Goal: Task Accomplishment & Management: Manage account settings

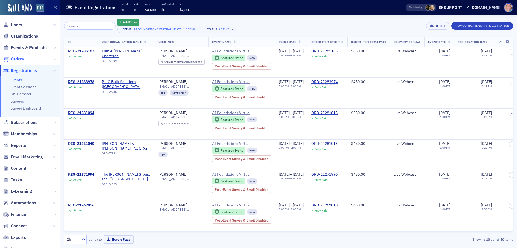
click at [21, 58] on span "Orders" at bounding box center [17, 59] width 13 height 6
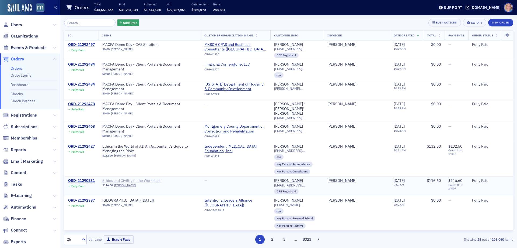
click at [120, 178] on span "Ethics and Civility in the Workplace" at bounding box center [136, 180] width 68 height 5
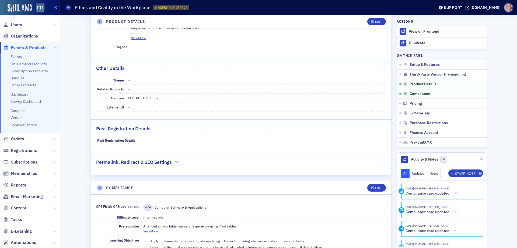
scroll to position [350, 0]
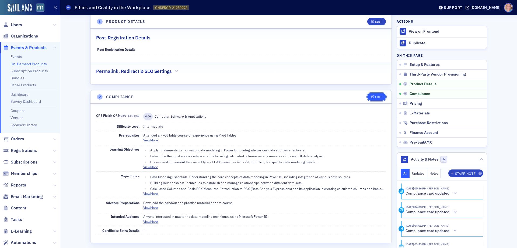
click at [372, 99] on button "Edit" at bounding box center [377, 97] width 19 height 8
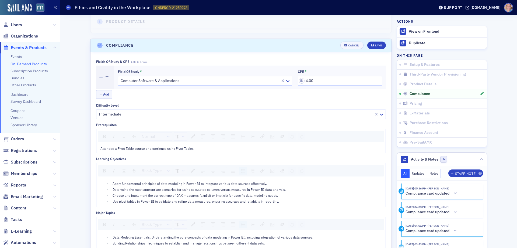
scroll to position [423, 0]
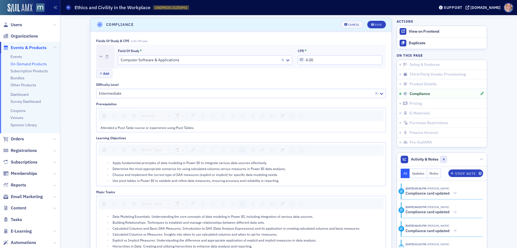
click at [140, 128] on span "Attended a Pivot Table course or experience using Pivot Tables" at bounding box center [147, 127] width 93 height 4
drag, startPoint x: 299, startPoint y: 172, endPoint x: 298, endPoint y: 176, distance: 4.4
click at [299, 172] on div "Choose and implement the correct type of DAX measures (explicit or implicit) fo…" at bounding box center [248, 174] width 270 height 5
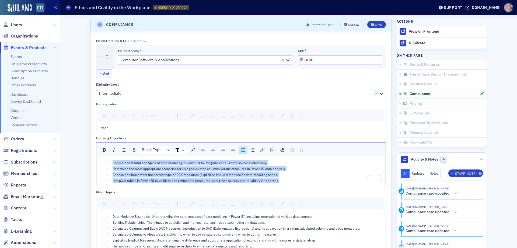
drag, startPoint x: 278, startPoint y: 181, endPoint x: 93, endPoint y: 150, distance: 186.8
click at [93, 151] on div "Fields of Study & CPE 4.00 CPE total Field of Study * Computer Software & Appli…" at bounding box center [241, 199] width 301 height 336
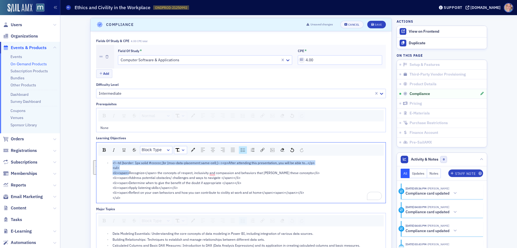
drag, startPoint x: 127, startPoint y: 174, endPoint x: 102, endPoint y: 160, distance: 28.8
click at [102, 161] on ul "<!--td {border: 1px solid #cccccc;}br {mso-data-placement:same-cell;}--><p>Afte…" at bounding box center [242, 180] width 282 height 40
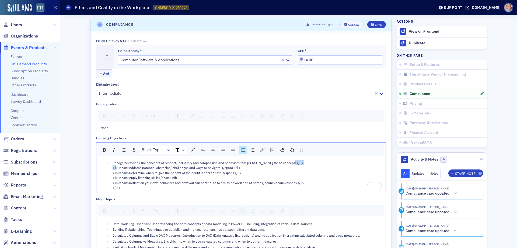
drag, startPoint x: 127, startPoint y: 168, endPoint x: 106, endPoint y: 167, distance: 20.5
click at [106, 167] on ul "Recognize</span> the concepts of respect, inclusivity and compassion and behavi…" at bounding box center [242, 175] width 282 height 30
drag, startPoint x: 127, startPoint y: 174, endPoint x: 108, endPoint y: 173, distance: 18.3
click at [108, 173] on ul "Recognize</span> the concepts of respect, inclusivity and compassion and behavi…" at bounding box center [242, 175] width 282 height 30
drag, startPoint x: 127, startPoint y: 177, endPoint x: 111, endPoint y: 178, distance: 16.5
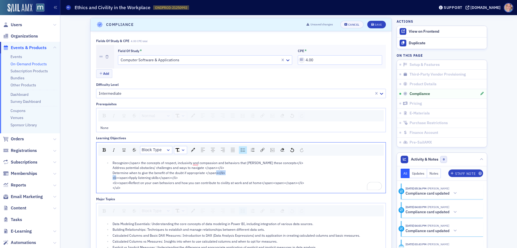
click at [113, 178] on span "Recognize</span> the concepts of respect, inclusivity and compassion and behavi…" at bounding box center [209, 174] width 192 height 29
drag, startPoint x: 127, startPoint y: 183, endPoint x: 107, endPoint y: 183, distance: 20.5
click at [107, 183] on ul "Recognize</span> the concepts of respect, inclusivity and compassion and behavi…" at bounding box center [242, 175] width 282 height 30
click at [113, 188] on div "Recognize</span> the concepts of respect, inclusivity and compassion and behavi…" at bounding box center [248, 175] width 270 height 30
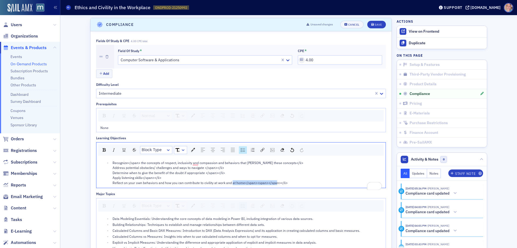
drag, startPoint x: 286, startPoint y: 184, endPoint x: 243, endPoint y: 182, distance: 43.4
click at [243, 182] on div "Recognize</span> the concepts of respect, inclusivity and compassion and behavi…" at bounding box center [248, 172] width 270 height 25
drag, startPoint x: 160, startPoint y: 178, endPoint x: 141, endPoint y: 177, distance: 18.6
click at [141, 177] on div "Recognize</span> the concepts of respect, inclusivity and compassion and behavi…" at bounding box center [248, 172] width 270 height 25
drag, startPoint x: 222, startPoint y: 171, endPoint x: 203, endPoint y: 173, distance: 19.2
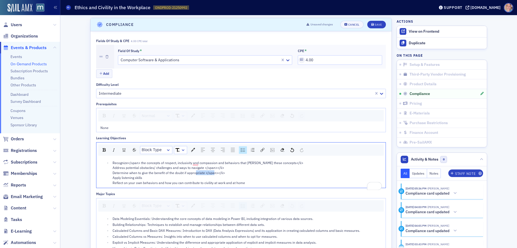
click at [203, 173] on div "Recognize</span> the concepts of respect, inclusivity and compassion and behavi…" at bounding box center [248, 172] width 270 height 25
click at [221, 168] on span "Recognize</span> the concepts of respect, inclusivity and compassion and behavi…" at bounding box center [208, 172] width 191 height 24
click at [223, 168] on div "Recognize</span> the concepts of respect, inclusivity and compassion and behavi…" at bounding box center [248, 172] width 270 height 25
drag, startPoint x: 232, startPoint y: 169, endPoint x: 227, endPoint y: 169, distance: 4.9
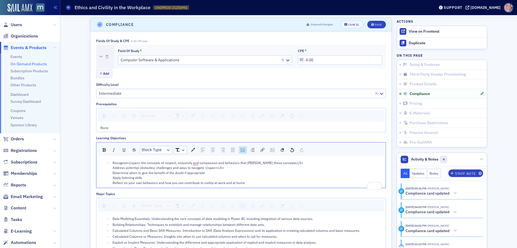
click at [232, 169] on div "Recognize</span> the concepts of respect, inclusivity and compassion and behavi…" at bounding box center [248, 172] width 270 height 25
drag, startPoint x: 221, startPoint y: 168, endPoint x: 202, endPoint y: 168, distance: 19.1
click at [202, 168] on span "Recognize</span> the concepts of respect, inclusivity and compassion and behavi…" at bounding box center [208, 172] width 191 height 24
drag, startPoint x: 284, startPoint y: 163, endPoint x: 276, endPoint y: 163, distance: 8.1
click at [276, 163] on div "Recognize</span> the concepts of respect, inclusivity and compassion and behavi…" at bounding box center [248, 172] width 270 height 25
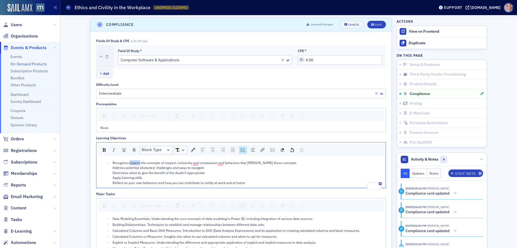
drag, startPoint x: 138, startPoint y: 162, endPoint x: 127, endPoint y: 163, distance: 11.4
click at [127, 163] on span "Recognize</span> the concepts of respect, inclusivity and compassion and behavi…" at bounding box center [205, 172] width 184 height 24
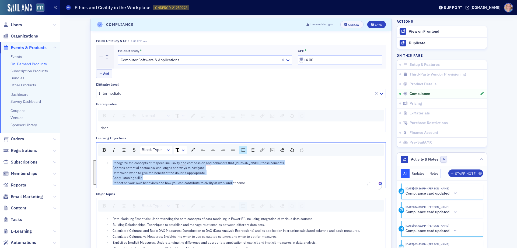
drag, startPoint x: 208, startPoint y: 183, endPoint x: 102, endPoint y: 159, distance: 109.1
click at [102, 159] on div "Recognize the concepts of respect, inclusivity and compassion and behaviors tha…" at bounding box center [240, 172] width 289 height 30
click at [243, 149] on div "rdw-list-control" at bounding box center [243, 150] width 8 height 8
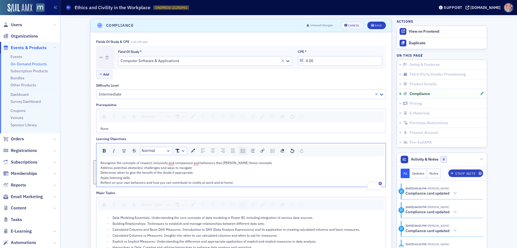
click at [243, 149] on div "rdw-list-control" at bounding box center [243, 151] width 8 height 8
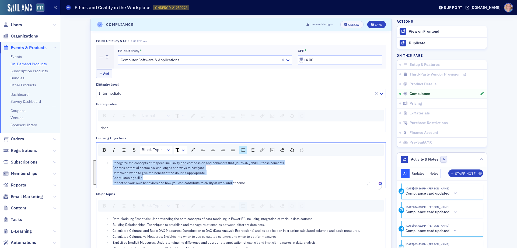
click at [243, 150] on img "rdw-list-control" at bounding box center [243, 150] width 4 height 4
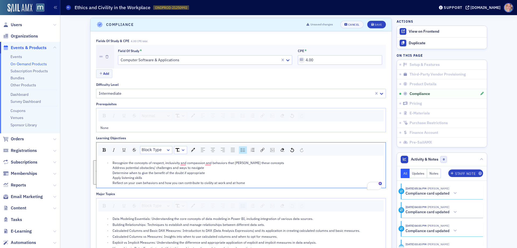
scroll to position [422, 0]
click at [244, 150] on div "rdw-list-control" at bounding box center [243, 151] width 8 height 8
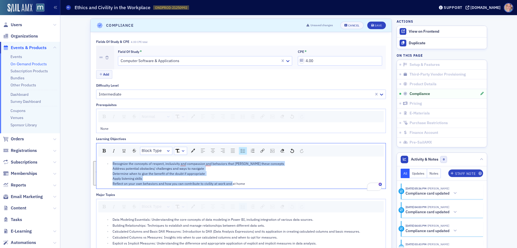
scroll to position [423, 0]
click at [269, 163] on div "Recognize the concepts of respect, inclusivity and compassion and behaviors tha…" at bounding box center [248, 172] width 270 height 25
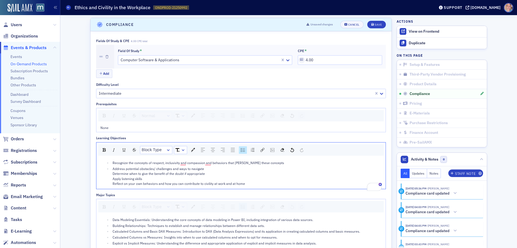
click at [211, 170] on div "Address potential obstacles/ challenges and ways to navigate Determine when to …" at bounding box center [248, 176] width 270 height 20
click at [212, 177] on div "Determine when to give the benefit of the doubt if appropriate Apply listening …" at bounding box center [248, 179] width 270 height 15
click at [143, 182] on div "Apply listening skills Reflect on your own behaviors and how you can contribute…" at bounding box center [248, 183] width 270 height 10
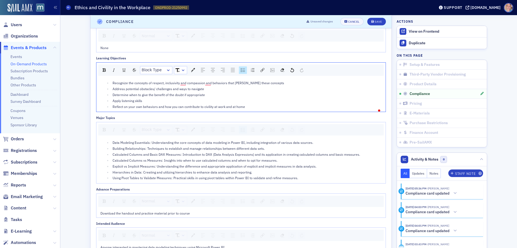
scroll to position [503, 0]
drag, startPoint x: 147, startPoint y: 163, endPoint x: 153, endPoint y: 163, distance: 5.7
click at [147, 161] on span "Calculated Columns vs Measures: Insights into when to use calculated columns an…" at bounding box center [195, 159] width 165 height 4
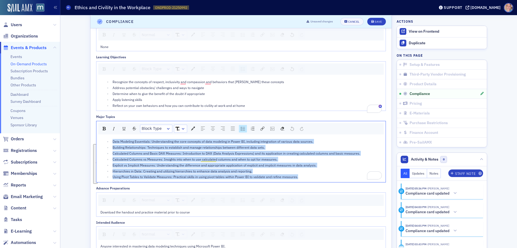
drag, startPoint x: 301, startPoint y: 183, endPoint x: 91, endPoint y: 143, distance: 214.0
click at [91, 143] on div "Fields of Study & CPE 4.00 CPE total Field of Study * Computer Software & Appli…" at bounding box center [241, 121] width 301 height 342
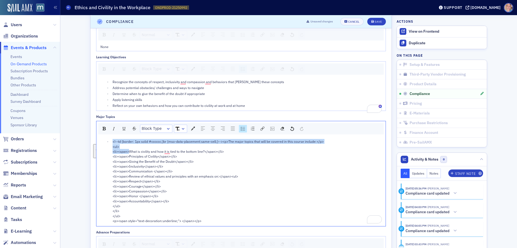
drag, startPoint x: 127, startPoint y: 155, endPoint x: 103, endPoint y: 146, distance: 25.6
click at [111, 148] on li "<!--td {border: 1px solid #cccccc;}br {mso-data-placement:same-cell;}--><p>The …" at bounding box center [246, 181] width 271 height 84
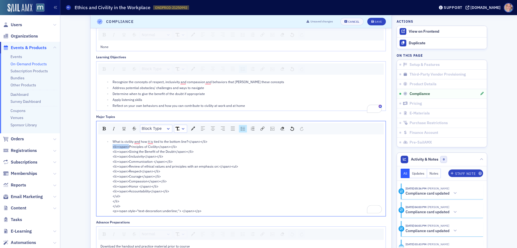
drag, startPoint x: 127, startPoint y: 151, endPoint x: 105, endPoint y: 152, distance: 22.4
click at [105, 152] on ul "What is civility and how it is tied to the bottom line?</span></li> <li><span>P…" at bounding box center [242, 176] width 282 height 74
drag, startPoint x: 126, startPoint y: 157, endPoint x: 110, endPoint y: 157, distance: 16.2
click at [111, 157] on li "What is civility and how it is tied to the bottom line?</span></li> Principles …" at bounding box center [246, 176] width 271 height 74
drag, startPoint x: 127, startPoint y: 162, endPoint x: 109, endPoint y: 161, distance: 18.3
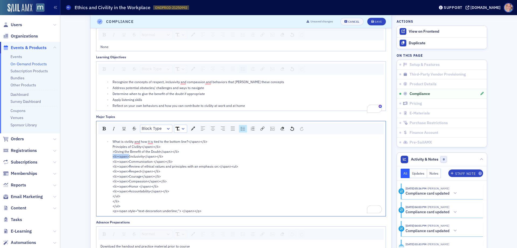
click at [111, 162] on li "What is civility and how it is tied to the bottom line?</span></li> Principles …" at bounding box center [246, 176] width 271 height 74
click at [109, 157] on ul "What is civility and how it is tied to the bottom line?</span></li> Principles …" at bounding box center [242, 176] width 282 height 74
click at [111, 166] on li "What is civility and how it is tied to the bottom line?</span></li> Principles …" at bounding box center [246, 176] width 271 height 74
drag, startPoint x: 127, startPoint y: 165, endPoint x: 110, endPoint y: 166, distance: 17.0
click at [111, 166] on li "What is civility and how it is tied to the bottom line?</span></li> Principles …" at bounding box center [246, 176] width 271 height 74
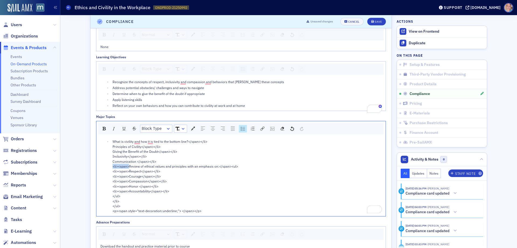
drag, startPoint x: 127, startPoint y: 171, endPoint x: 111, endPoint y: 171, distance: 15.4
click at [113, 171] on span "What is civility and how it is tied to the bottom line?</span></li> Principles …" at bounding box center [176, 176] width 126 height 74
drag, startPoint x: 127, startPoint y: 175, endPoint x: 109, endPoint y: 178, distance: 18.0
click at [111, 178] on li "What is civility and how it is tied to the bottom line?</span></li> Principles …" at bounding box center [246, 176] width 271 height 74
drag, startPoint x: 127, startPoint y: 182, endPoint x: 109, endPoint y: 182, distance: 17.3
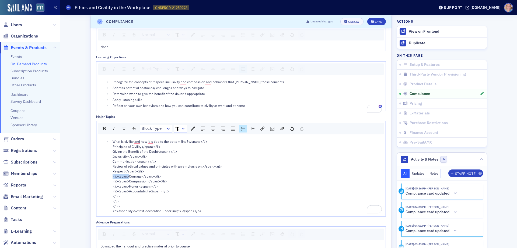
click at [111, 182] on li "What is civility and how it is tied to the bottom line?</span></li> Principles …" at bounding box center [246, 176] width 271 height 74
drag, startPoint x: 127, startPoint y: 187, endPoint x: 110, endPoint y: 187, distance: 17.3
click at [111, 187] on li "What is civility and how it is tied to the bottom line?</span></li> Principles …" at bounding box center [246, 176] width 271 height 74
drag, startPoint x: 127, startPoint y: 191, endPoint x: 109, endPoint y: 191, distance: 17.8
click at [111, 191] on li "What is civility and how it is tied to the bottom line?</span></li> Principles …" at bounding box center [246, 176] width 271 height 74
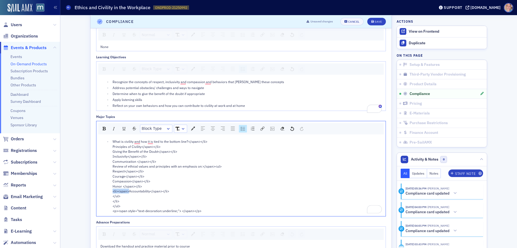
drag, startPoint x: 127, startPoint y: 196, endPoint x: 105, endPoint y: 196, distance: 21.8
click at [105, 196] on ul "What is civility and how it is tied to the bottom line?</span></li> Principles …" at bounding box center [242, 176] width 282 height 74
drag, startPoint x: 132, startPoint y: 196, endPoint x: 208, endPoint y: 214, distance: 77.9
click at [208, 213] on div "What is civility and how it is tied to the bottom line?</span></li> Principles …" at bounding box center [248, 176] width 270 height 74
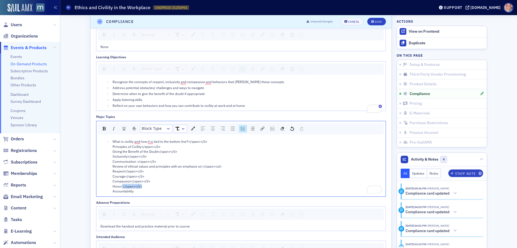
drag, startPoint x: 120, startPoint y: 191, endPoint x: 144, endPoint y: 193, distance: 24.3
click at [144, 193] on div "What is civility and how it is tied to the bottom line?</span></li> Principles …" at bounding box center [248, 166] width 270 height 54
drag, startPoint x: 130, startPoint y: 186, endPoint x: 138, endPoint y: 184, distance: 8.9
click at [152, 186] on div "What is civility and how it is tied to the bottom line?</span></li> Principles …" at bounding box center [248, 166] width 270 height 54
drag, startPoint x: 123, startPoint y: 181, endPoint x: 141, endPoint y: 181, distance: 17.5
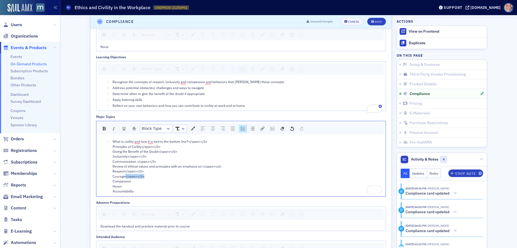
click at [143, 181] on div "What is civility and how it is tied to the bottom line?</span></li> Principles …" at bounding box center [248, 166] width 270 height 54
drag, startPoint x: 122, startPoint y: 176, endPoint x: 142, endPoint y: 176, distance: 19.9
click at [142, 176] on div "What is civility and how it is tied to the bottom line?</span></li> Principles …" at bounding box center [248, 166] width 270 height 54
drag, startPoint x: 201, startPoint y: 171, endPoint x: 223, endPoint y: 172, distance: 22.6
click at [223, 172] on div "What is civility and how it is tied to the bottom line?</span></li> Principles …" at bounding box center [248, 166] width 270 height 54
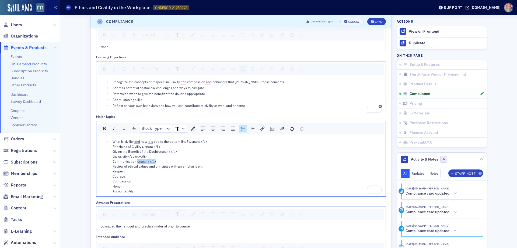
drag, startPoint x: 135, startPoint y: 166, endPoint x: 159, endPoint y: 166, distance: 24.0
click at [159, 166] on div "What is civility and how it is tied to the bottom line?</span></li> Principles …" at bounding box center [248, 166] width 270 height 54
drag, startPoint x: 126, startPoint y: 161, endPoint x: 149, endPoint y: 161, distance: 22.9
click at [149, 161] on div "What is civility and how it is tied to the bottom line?</span></li> Principles …" at bounding box center [248, 166] width 270 height 54
drag, startPoint x: 156, startPoint y: 156, endPoint x: 176, endPoint y: 157, distance: 20.3
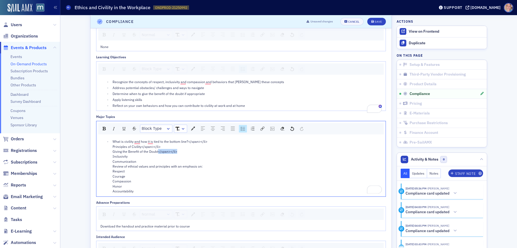
click at [176, 157] on div "What is civility and how it is tied to the bottom line?</span></li> Principles …" at bounding box center [248, 166] width 270 height 54
drag, startPoint x: 146, startPoint y: 152, endPoint x: 159, endPoint y: 152, distance: 12.9
click at [159, 152] on span "What is civility and how it is tied to the bottom line?</span></li> Principles …" at bounding box center [160, 166] width 95 height 54
drag, startPoint x: 187, startPoint y: 146, endPoint x: 208, endPoint y: 148, distance: 21.4
click at [208, 148] on div "What is civility and how it is tied to the bottom line?</span></li> Principles …" at bounding box center [248, 166] width 270 height 54
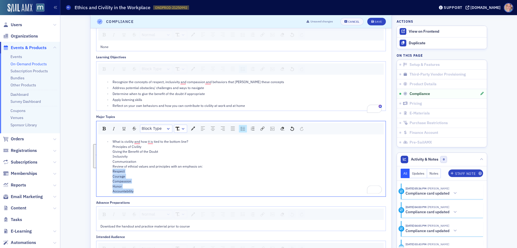
drag, startPoint x: 110, startPoint y: 176, endPoint x: 185, endPoint y: 161, distance: 76.1
click at [142, 193] on li "What is civility and how it is tied to the bottom line? Principles of Civility …" at bounding box center [246, 166] width 271 height 54
drag, startPoint x: 150, startPoint y: 195, endPoint x: 136, endPoint y: 199, distance: 15.1
click at [150, 193] on div "What is civility and how it is tied to the bottom line? Principles of Civility …" at bounding box center [248, 166] width 270 height 54
click at [133, 193] on div "What is civility and how it is tied to the bottom line? Principles of Civility …" at bounding box center [248, 166] width 270 height 54
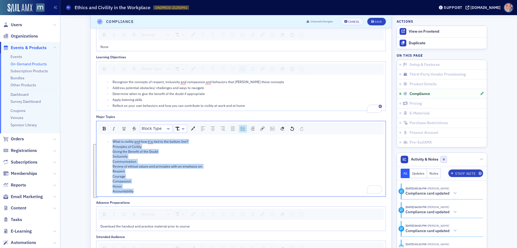
drag, startPoint x: 133, startPoint y: 197, endPoint x: 100, endPoint y: 142, distance: 63.6
click at [100, 142] on div "What is civility and how it is tied to the bottom line? Principles of Civility …" at bounding box center [240, 166] width 289 height 60
click at [241, 130] on img "rdw-list-control" at bounding box center [243, 129] width 4 height 4
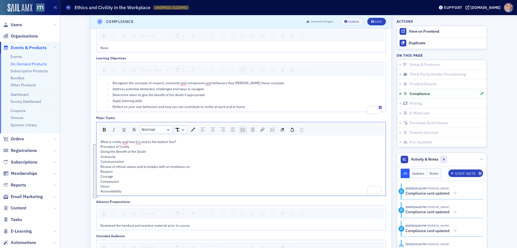
click at [239, 132] on div "rdw-list-control" at bounding box center [243, 130] width 8 height 8
click at [199, 145] on div "What is civility and how it is tied to the bottom line? Principles of Civility …" at bounding box center [248, 166] width 270 height 54
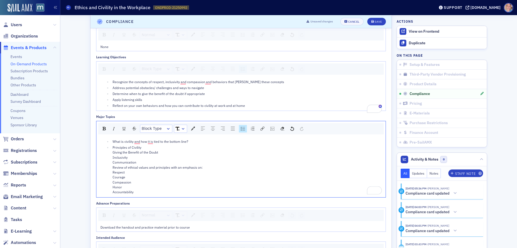
click at [148, 154] on div "Principles of Civility Giving the Benefit of the Doubt Inclusivity Communicatio…" at bounding box center [248, 170] width 270 height 50
click at [160, 161] on div "Giving the Benefit of the Doubt Inclusivity Communication Review of ethical val…" at bounding box center [248, 173] width 270 height 44
click at [160, 159] on div "Giving the Benefit of the Doubt Inclusivity Communication Review of ethical val…" at bounding box center [248, 173] width 270 height 44
click at [134, 164] on div "Inclusivity Communication Review of ethical values and principles with an empha…" at bounding box center [248, 177] width 270 height 40
click at [138, 169] on div "Communication Review of ethical values and principles with an emphasis on: Resp…" at bounding box center [248, 180] width 270 height 35
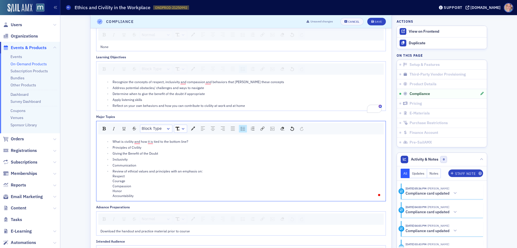
click at [207, 172] on ul "What is civility and how it is tied to the bottom line? Principles of Civility …" at bounding box center [242, 168] width 282 height 59
click at [205, 176] on div "Review of ethical values and principles with an emphasis on: Respect Courage Co…" at bounding box center [248, 183] width 270 height 30
click at [131, 183] on div "Respect Courage Compassion Honor Accountability" at bounding box center [248, 186] width 270 height 25
click at [128, 188] on div "Courage Compassion Honor Accountability" at bounding box center [248, 190] width 270 height 20
click at [133, 193] on div "Compassion Honor Accountability" at bounding box center [248, 193] width 270 height 15
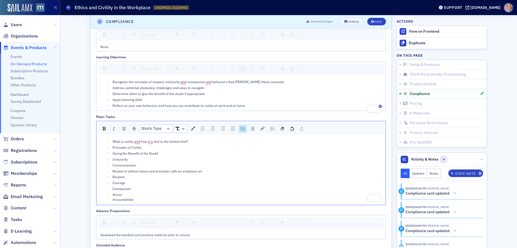
click at [125, 198] on div "Honor Accountability" at bounding box center [248, 197] width 270 height 10
drag, startPoint x: 134, startPoint y: 204, endPoint x: 109, endPoint y: 178, distance: 35.8
click at [109, 181] on ul "What is civility and how it is tied to the bottom line? Principles of Civility …" at bounding box center [242, 171] width 282 height 64
click at [243, 130] on img "rdw-list-control" at bounding box center [243, 129] width 4 height 4
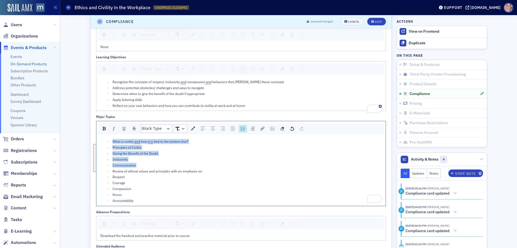
click at [243, 130] on img "rdw-list-control" at bounding box center [243, 129] width 4 height 4
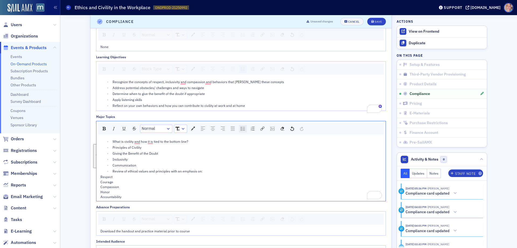
click at [243, 130] on img "rdw-list-control" at bounding box center [243, 129] width 4 height 4
click at [233, 167] on div "Communication" at bounding box center [248, 165] width 270 height 5
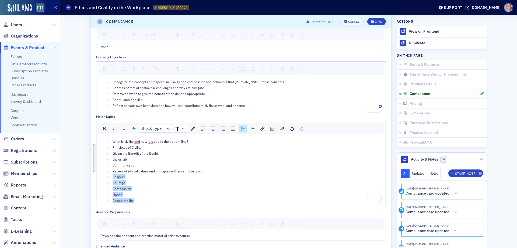
drag, startPoint x: 111, startPoint y: 181, endPoint x: 137, endPoint y: 207, distance: 36.4
click at [137, 203] on ul "What is civility and how it is tied to the bottom line? Principles of Civility …" at bounding box center [242, 171] width 282 height 64
drag, startPoint x: 157, startPoint y: 199, endPoint x: 160, endPoint y: 196, distance: 4.6
click at [157, 197] on div "Honor" at bounding box center [250, 194] width 265 height 5
click at [142, 167] on div "Communication" at bounding box center [248, 165] width 270 height 5
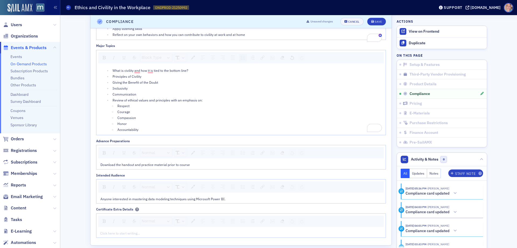
scroll to position [638, 0]
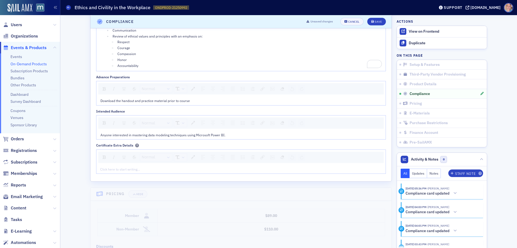
click at [159, 139] on div "Anyone interested in mastering data modeling techniques using Microsoft Power B…" at bounding box center [240, 134] width 289 height 9
click at [155, 137] on span "Anyone interested in mastering data modeling techniques using Microsoft Power B…" at bounding box center [163, 135] width 125 height 4
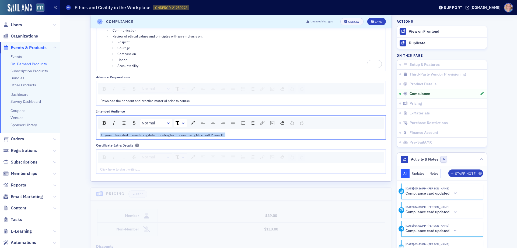
click at [155, 137] on span "Anyone interested in mastering data modeling techniques using Microsoft Power B…" at bounding box center [163, 135] width 125 height 4
click at [155, 103] on span "Download the handout and practice material prior to course" at bounding box center [145, 100] width 89 height 4
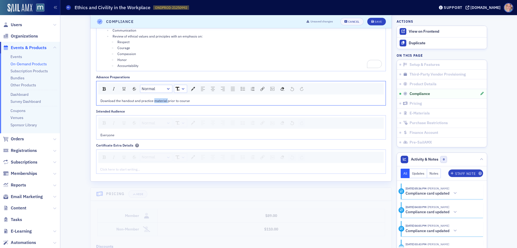
click at [155, 103] on span "Download the handout and practice material prior to course" at bounding box center [145, 100] width 89 height 4
drag, startPoint x: 201, startPoint y: 105, endPoint x: 48, endPoint y: 104, distance: 153.6
click at [50, 104] on div "Users Organizations Events & Products Events On-Demand Products Subscription Pr…" at bounding box center [258, 124] width 517 height 248
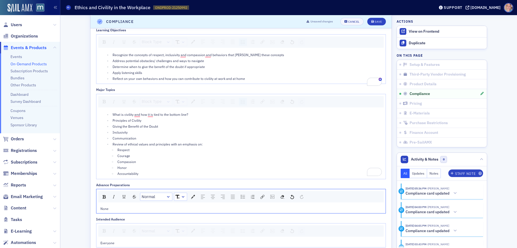
scroll to position [396, 0]
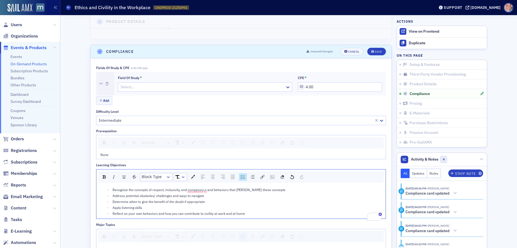
click at [221, 88] on div at bounding box center [202, 87] width 165 height 7
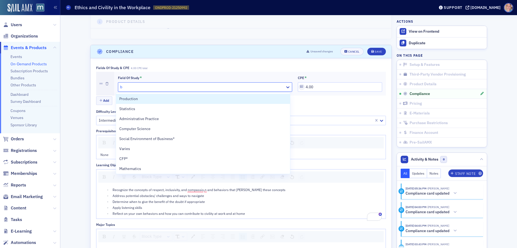
type input "be"
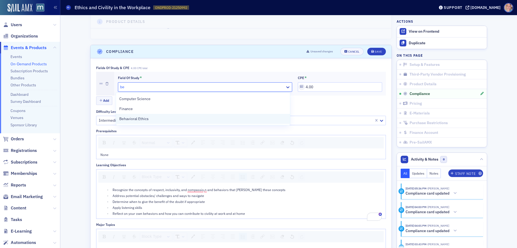
drag, startPoint x: 152, startPoint y: 120, endPoint x: 156, endPoint y: 117, distance: 5.0
click at [152, 120] on div "Behavioral Ethics" at bounding box center [202, 119] width 167 height 6
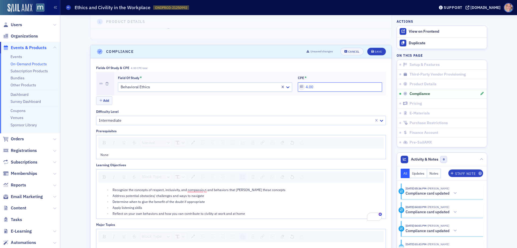
drag, startPoint x: 324, startPoint y: 87, endPoint x: 282, endPoint y: 85, distance: 42.1
click at [282, 85] on div "Field of Study * Behavioral Ethics CPE * 4.00" at bounding box center [250, 83] width 264 height 16
type input "2.00"
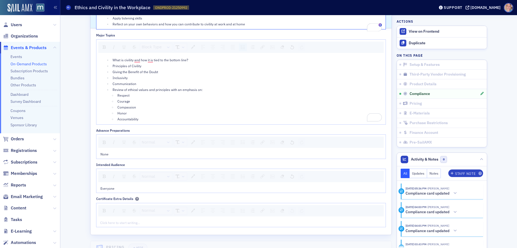
scroll to position [638, 0]
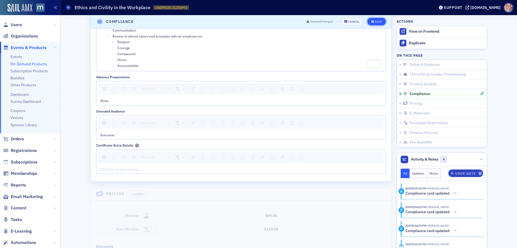
click at [375, 21] on div "Save" at bounding box center [378, 21] width 7 height 3
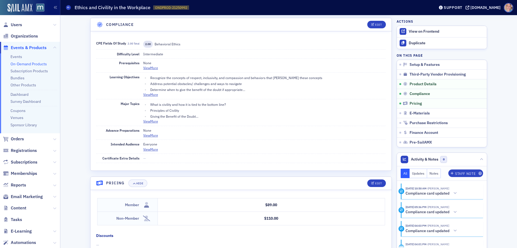
scroll to position [342, 0]
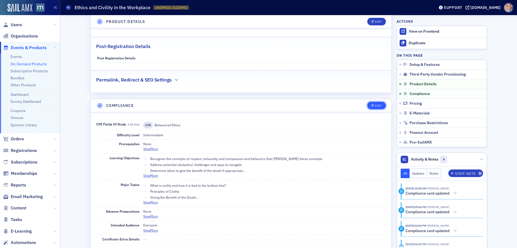
click at [374, 103] on button "Edit" at bounding box center [377, 106] width 19 height 8
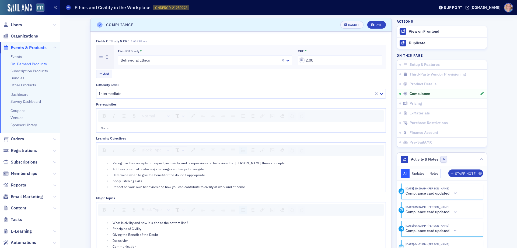
scroll to position [423, 0]
click at [141, 94] on div at bounding box center [235, 93] width 275 height 7
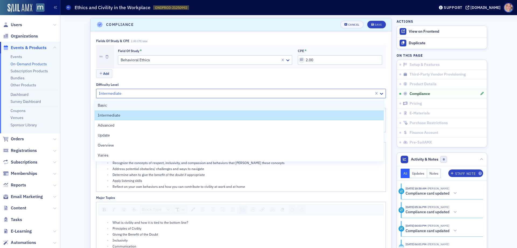
click at [121, 106] on div "Basic" at bounding box center [239, 105] width 283 height 6
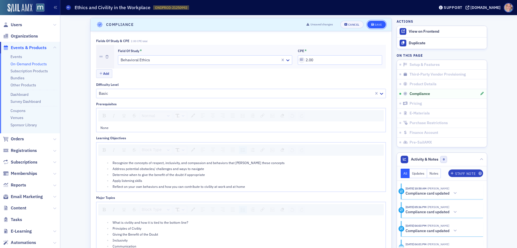
click at [375, 23] on div "Save" at bounding box center [378, 24] width 7 height 3
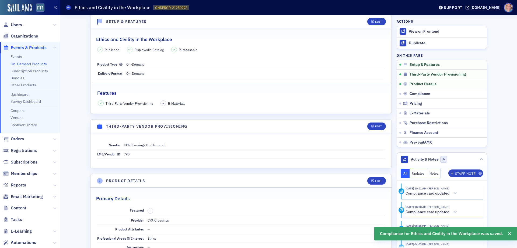
scroll to position [0, 0]
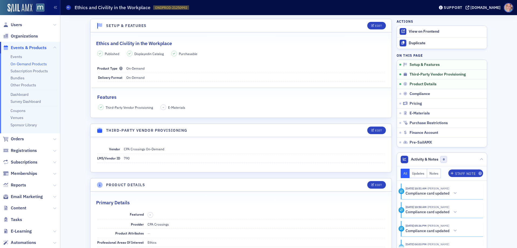
click at [30, 64] on link "On-Demand Products" at bounding box center [29, 63] width 36 height 5
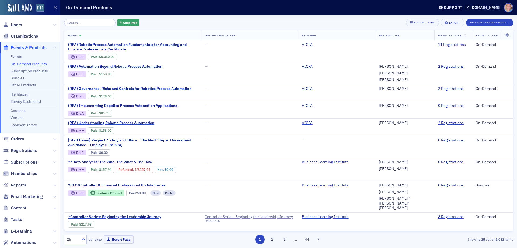
click at [89, 25] on input "search" at bounding box center [89, 23] width 51 height 8
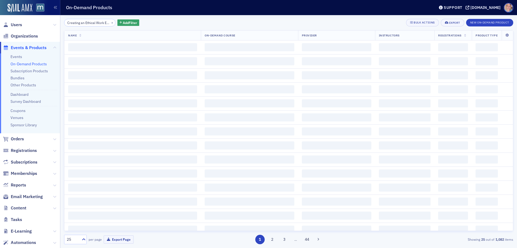
scroll to position [0, 20]
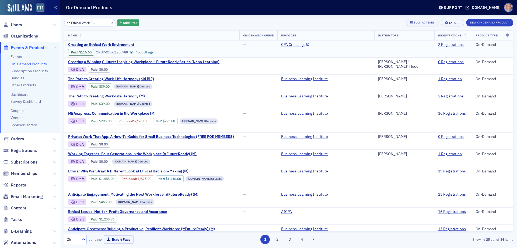
type input "Creating an Ethical Work Environment"
click at [107, 45] on span "Creating an Ethical Work Environment" at bounding box center [113, 44] width 91 height 5
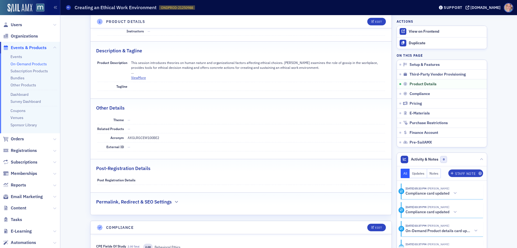
scroll to position [162, 0]
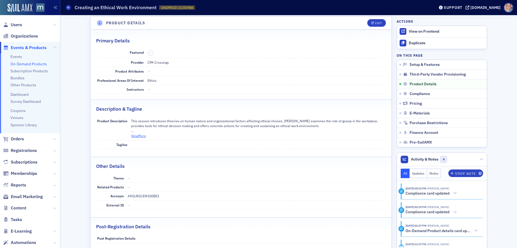
click at [136, 136] on button "View More" at bounding box center [138, 135] width 15 height 5
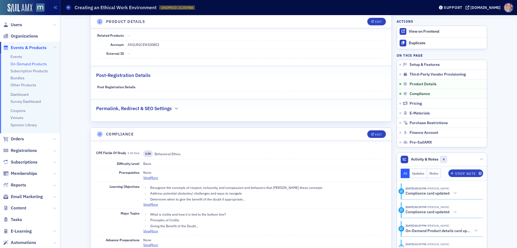
scroll to position [377, 0]
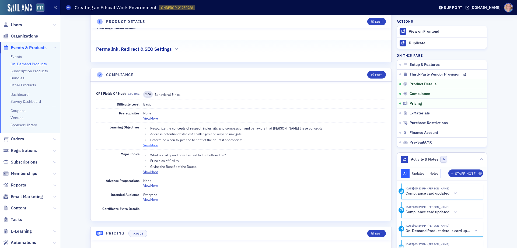
click at [147, 144] on button "View More" at bounding box center [150, 144] width 15 height 5
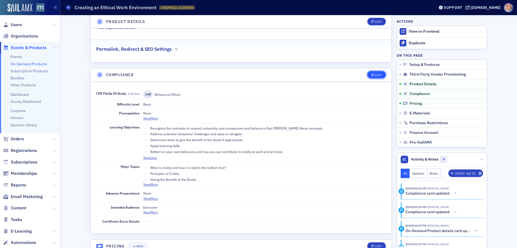
click at [378, 74] on div "Edit" at bounding box center [378, 75] width 7 height 3
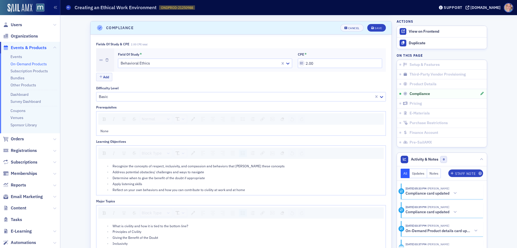
scroll to position [427, 0]
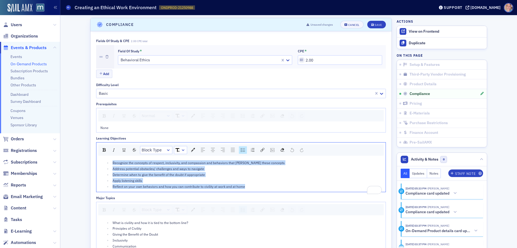
drag, startPoint x: 259, startPoint y: 187, endPoint x: 96, endPoint y: 158, distance: 165.1
click at [96, 158] on div "Recognize the concepts of respect, inclusivity, and compassion and behaviors th…" at bounding box center [240, 174] width 289 height 34
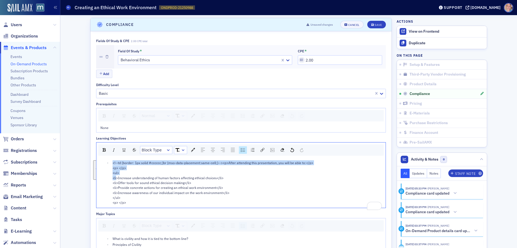
drag, startPoint x: 111, startPoint y: 174, endPoint x: 103, endPoint y: 161, distance: 15.6
click at [103, 161] on ul "<!--td {border: 1px solid #cccccc;}br {mso-data-placement:same-cell;}--><p>Afte…" at bounding box center [242, 182] width 282 height 44
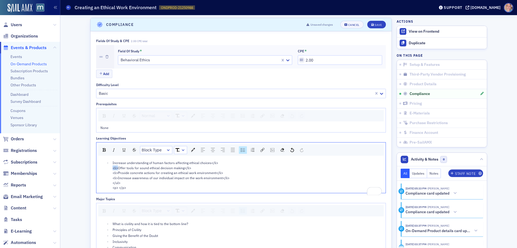
drag, startPoint x: 116, startPoint y: 168, endPoint x: 108, endPoint y: 168, distance: 7.8
click at [108, 168] on ul "Increase understanding of human factors affecting ethical choices</li> <li>Offe…" at bounding box center [242, 175] width 282 height 30
drag, startPoint x: 116, startPoint y: 174, endPoint x: 108, endPoint y: 173, distance: 7.8
click at [108, 173] on ul "Increase understanding of human factors affecting ethical choices</li> Offer to…" at bounding box center [242, 175] width 282 height 30
drag, startPoint x: 116, startPoint y: 178, endPoint x: 102, endPoint y: 178, distance: 13.5
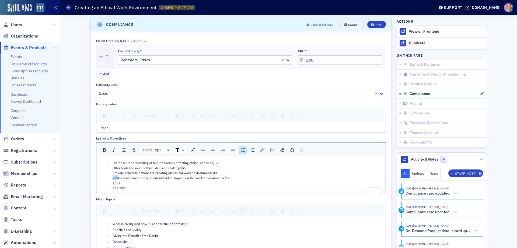
click at [102, 178] on ul "Increase understanding of human factors affecting ethical choices</li> Offer to…" at bounding box center [242, 175] width 282 height 30
drag, startPoint x: 116, startPoint y: 187, endPoint x: 109, endPoint y: 185, distance: 6.8
click at [111, 185] on li "Increase understanding of human factors affecting ethical choices</li> Offer to…" at bounding box center [246, 175] width 271 height 30
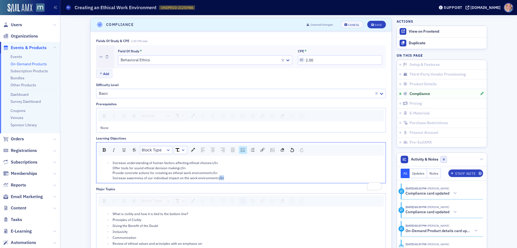
drag, startPoint x: 221, startPoint y: 179, endPoint x: 216, endPoint y: 178, distance: 5.2
click at [216, 178] on div "Increase understanding of human factors affecting ethical choices</li> Offer to…" at bounding box center [248, 170] width 270 height 20
click at [139, 183] on div "Increase understanding of human factors affecting ethical choices</li> Offer to…" at bounding box center [240, 170] width 289 height 26
click at [139, 180] on div "Increase understanding of human factors affecting ethical choices</li> Offer to…" at bounding box center [248, 170] width 270 height 20
click at [217, 173] on div "Increase understanding of human factors affecting ethical choices</li> Offer to…" at bounding box center [248, 170] width 270 height 20
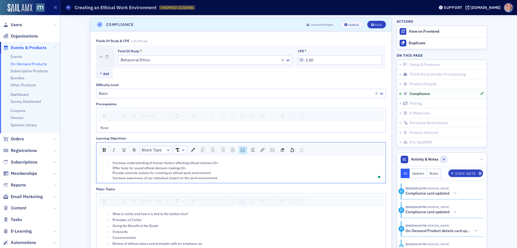
click at [181, 168] on span "Increase understanding of human factors affecting ethical choices</li> Offer to…" at bounding box center [166, 169] width 106 height 19
click at [184, 168] on div "Increase understanding of human factors affecting ethical choices</li> Offer to…" at bounding box center [248, 170] width 270 height 20
click at [216, 163] on div "Increase understanding of human factors affecting ethical choices</li> Offer to…" at bounding box center [248, 170] width 270 height 20
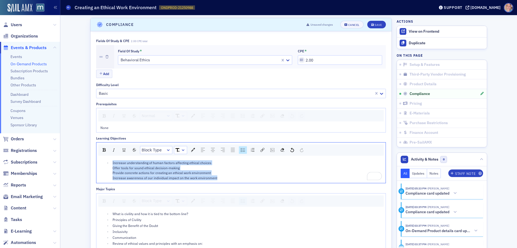
drag, startPoint x: 216, startPoint y: 177, endPoint x: 107, endPoint y: 161, distance: 110.3
click at [107, 161] on ul "Increase understanding of human factors affecting ethical choices Offer tools f…" at bounding box center [242, 170] width 282 height 20
click at [239, 148] on div "rdw-list-control" at bounding box center [243, 150] width 8 height 8
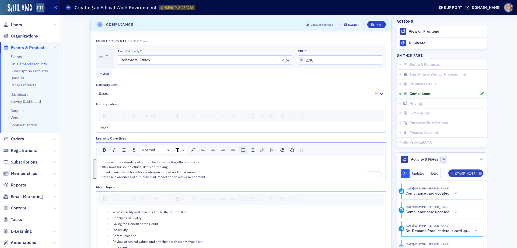
scroll to position [427, 0]
click at [239, 148] on div "rdw-list-control" at bounding box center [243, 151] width 8 height 8
click at [213, 163] on div "Increase understanding of human factors affecting ethical choices Offer tools f…" at bounding box center [248, 170] width 270 height 20
click at [188, 169] on div "Offer tools for sound ethical decision-making Provide concrete actions for crea…" at bounding box center [248, 173] width 270 height 15
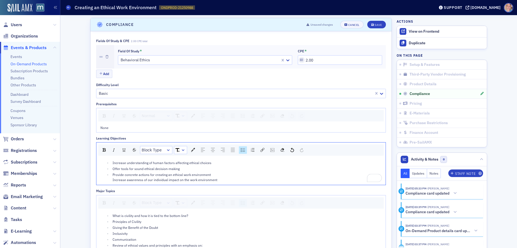
click at [213, 175] on div "Provide concrete actions for creating an ethical work environment Increase awar…" at bounding box center [248, 177] width 270 height 10
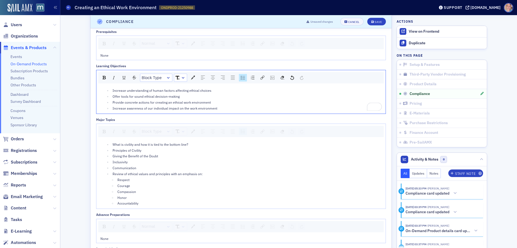
scroll to position [508, 0]
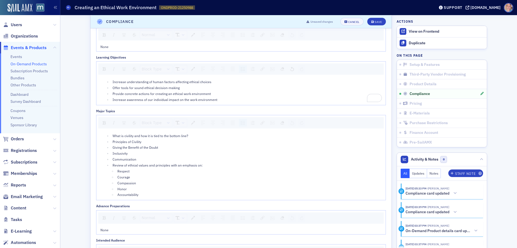
click at [164, 132] on div "What is civility and how it is tied to the bottom line? Principles of Civility …" at bounding box center [240, 165] width 289 height 70
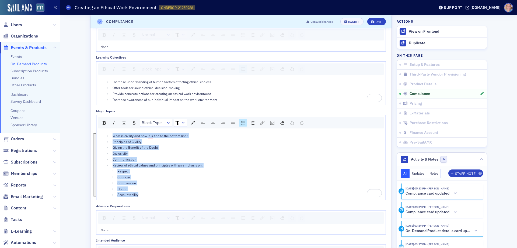
drag, startPoint x: 145, startPoint y: 195, endPoint x: 109, endPoint y: 130, distance: 73.6
click at [109, 130] on div "What is civility and how it is tied to the bottom line? Principles of Civility …" at bounding box center [240, 165] width 289 height 70
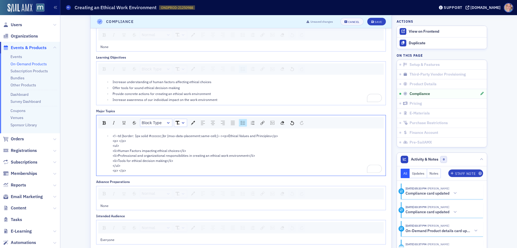
click at [141, 142] on div "<!--td {border: 1px solid #cccccc;}br {mso-data-placement:same-cell;}--><p>Ethi…" at bounding box center [248, 153] width 270 height 40
drag, startPoint x: 225, startPoint y: 137, endPoint x: 106, endPoint y: 137, distance: 119.7
click at [111, 137] on li "<!--td {border: 1px solid #cccccc;}br {mso-data-placement:same-cell;}--><p>Ethi…" at bounding box center [246, 153] width 271 height 40
click at [116, 146] on span "Ethical Values and Principles</p> <p> </p> <ul> <li>Human Factors impacting eth…" at bounding box center [184, 152] width 143 height 39
drag, startPoint x: 116, startPoint y: 151, endPoint x: 108, endPoint y: 143, distance: 11.6
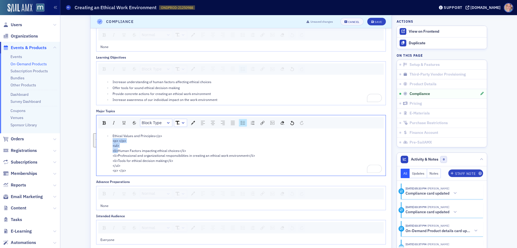
click at [108, 143] on ul "Ethical Values and Principles</p> <p> </p> <ul> <li>Human Factors impacting eth…" at bounding box center [242, 153] width 282 height 40
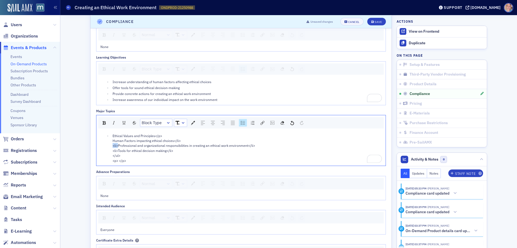
drag, startPoint x: 116, startPoint y: 146, endPoint x: 110, endPoint y: 146, distance: 6.5
click at [111, 146] on li "Ethical Values and Principles</p> Human Factors impacting ethical choices</li> …" at bounding box center [246, 148] width 271 height 30
drag, startPoint x: 116, startPoint y: 151, endPoint x: 107, endPoint y: 151, distance: 8.7
click at [107, 151] on ul "Ethical Values and Principles</p> Human Factors impacting ethical choices</li> …" at bounding box center [242, 148] width 282 height 30
drag, startPoint x: 111, startPoint y: 156, endPoint x: 136, endPoint y: 161, distance: 25.5
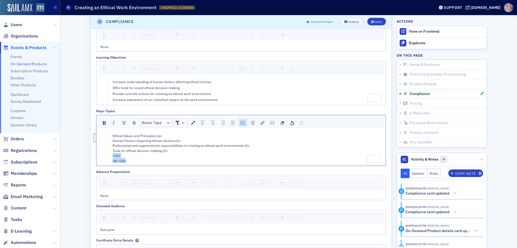
click at [136, 161] on li "Ethical Values and Principles</p> Human Factors impacting ethical choices</li> …" at bounding box center [246, 148] width 271 height 30
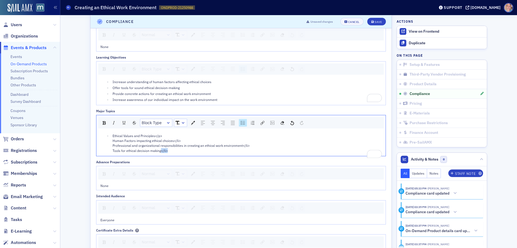
drag, startPoint x: 167, startPoint y: 151, endPoint x: 159, endPoint y: 151, distance: 8.6
click at [159, 151] on div "Ethical Values and Principles</p> Human Factors impacting ethical choices</li> …" at bounding box center [248, 143] width 270 height 20
click at [240, 145] on div "Ethical Values and Principles</p> Human Factors impacting ethical choices</li> …" at bounding box center [248, 143] width 270 height 20
drag, startPoint x: 178, startPoint y: 141, endPoint x: 171, endPoint y: 141, distance: 7.1
click at [171, 141] on div "Ethical Values and Principles</p> Human Factors impacting ethical choices</li> …" at bounding box center [248, 143] width 270 height 20
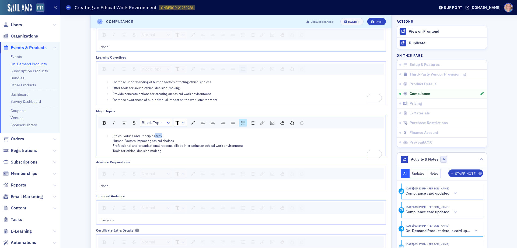
drag, startPoint x: 162, startPoint y: 136, endPoint x: 154, endPoint y: 137, distance: 8.1
click at [154, 137] on div "Ethical Values and Principles</p> Human Factors impacting ethical choices Profe…" at bounding box center [248, 143] width 270 height 20
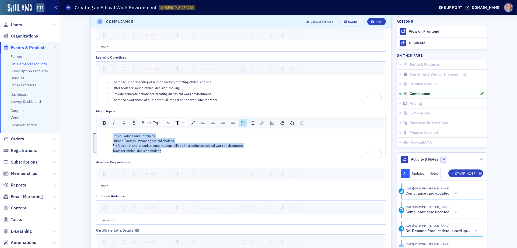
drag, startPoint x: 110, startPoint y: 136, endPoint x: 174, endPoint y: 148, distance: 64.4
click at [174, 148] on li "Ethical Values and Principles Human Factors impacting ethical choices Professio…" at bounding box center [246, 143] width 271 height 20
click at [243, 122] on img "rdw-list-control" at bounding box center [243, 123] width 4 height 4
click at [243, 122] on img "rdw-list-control" at bounding box center [243, 124] width 4 height 4
click at [164, 137] on div "Ethical Values and Principles Human Factors impacting ethical choices Professio…" at bounding box center [248, 143] width 270 height 20
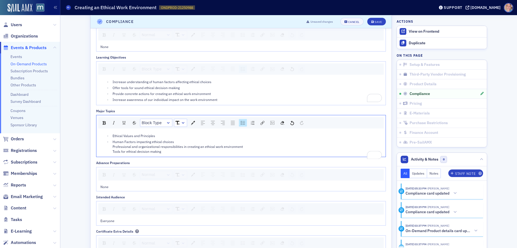
click at [183, 142] on div "Human Factors impacting ethical choices Professional and organizational respons…" at bounding box center [248, 146] width 270 height 15
click at [258, 146] on div "Professional and organizational responsibilities in creating an ethical work en…" at bounding box center [248, 150] width 270 height 10
click at [110, 225] on span "Everyone" at bounding box center [108, 222] width 14 height 4
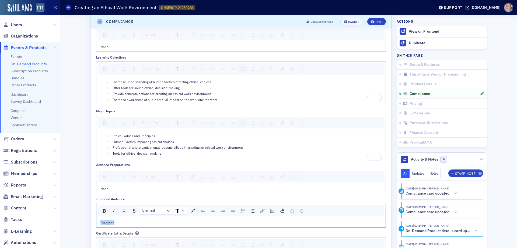
click at [110, 225] on span "Everyone" at bounding box center [108, 222] width 14 height 4
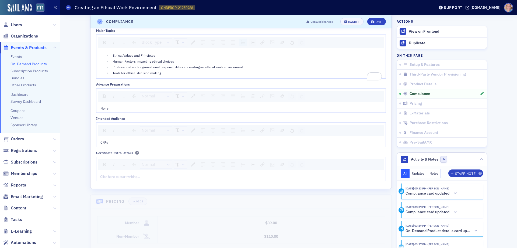
scroll to position [589, 0]
click at [372, 22] on icon "submit" at bounding box center [373, 21] width 3 height 3
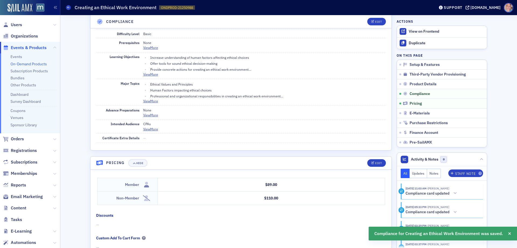
scroll to position [423, 0]
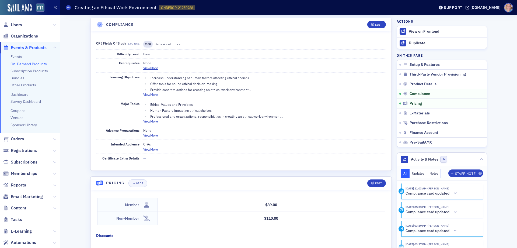
click at [25, 63] on link "On-Demand Products" at bounding box center [29, 63] width 36 height 5
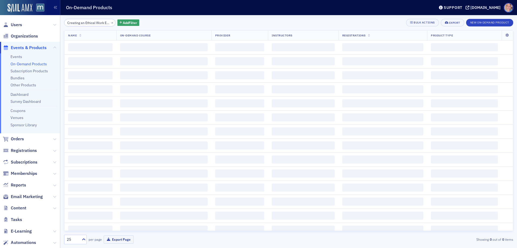
scroll to position [0, 20]
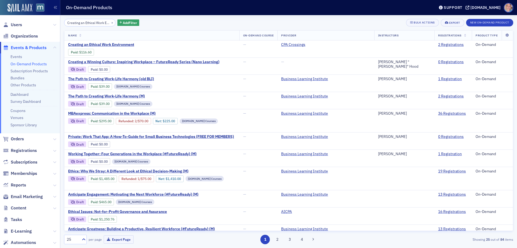
click at [91, 27] on div "Creating an Ethical Work Environment × Add Filter Bulk Actions Export New On-De…" at bounding box center [289, 131] width 450 height 225
click at [110, 23] on button "×" at bounding box center [112, 22] width 5 height 5
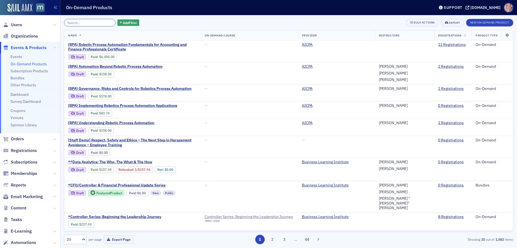
click at [94, 22] on input "search" at bounding box center [89, 23] width 51 height 8
paste input "An Ethical Approach to Mental Health Issues at Work"
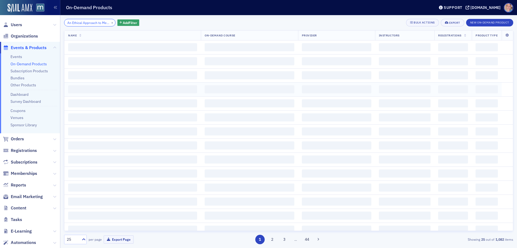
scroll to position [0, 43]
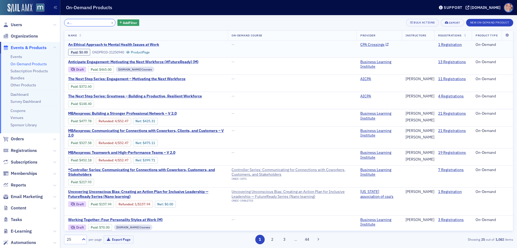
type input "An Ethical Approach to Mental Health Issues at Work"
click at [127, 45] on span "An Ethical Approach to Mental Health Issues at Work" at bounding box center [113, 44] width 91 height 5
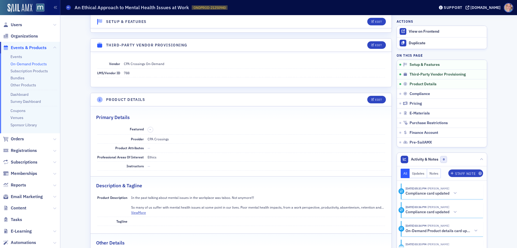
scroll to position [135, 0]
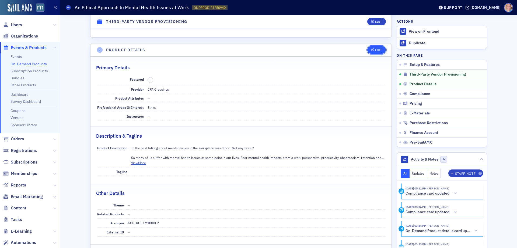
click at [380, 50] on div "Edit" at bounding box center [378, 50] width 7 height 3
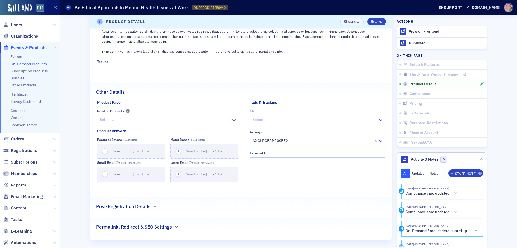
scroll to position [349, 0]
click at [375, 22] on div "Save" at bounding box center [378, 21] width 7 height 3
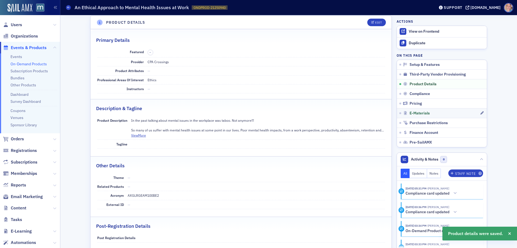
scroll to position [160, 0]
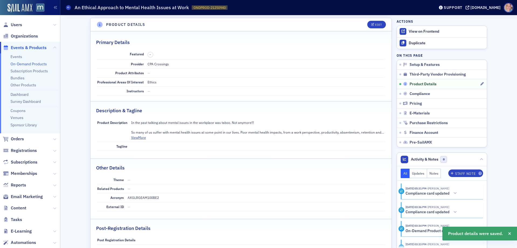
drag, startPoint x: 479, startPoint y: 94, endPoint x: 463, endPoint y: 86, distance: 18.4
click at [481, 93] on icon "button" at bounding box center [482, 93] width 3 height 3
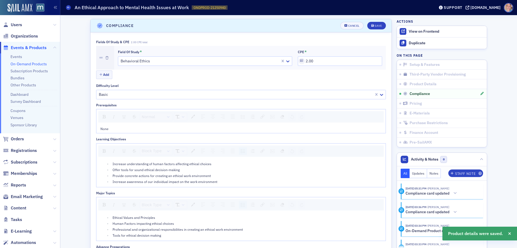
scroll to position [423, 0]
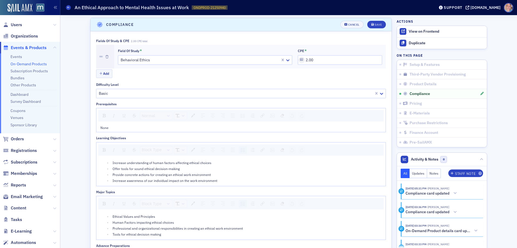
click at [166, 161] on span "Increase understanding of human factors affecting ethical choices" at bounding box center [162, 162] width 99 height 4
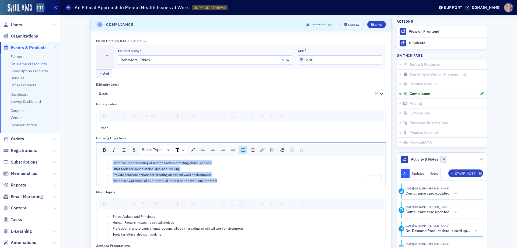
drag, startPoint x: 229, startPoint y: 182, endPoint x: 80, endPoint y: 153, distance: 151.8
click at [80, 153] on div "Setup & Features An Ethical Approach to Mental Health Issues at Work Published …" at bounding box center [289, 154] width 450 height 1124
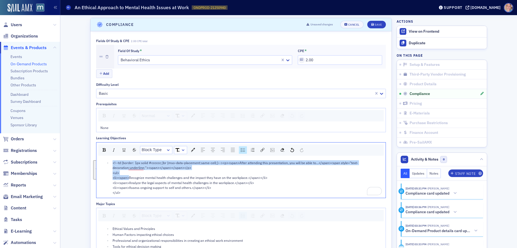
drag, startPoint x: 127, startPoint y: 177, endPoint x: 108, endPoint y: 164, distance: 23.3
click at [108, 164] on ul "<!--td {border: 1px solid #cccccc;}br {mso-data-placement:same-cell;}--><p><spa…" at bounding box center [242, 177] width 282 height 35
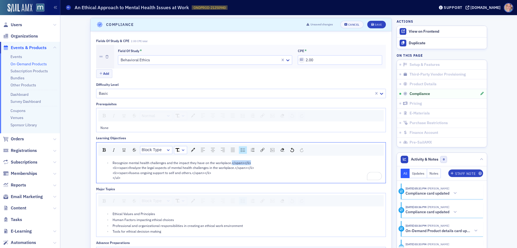
drag, startPoint x: 230, startPoint y: 162, endPoint x: 257, endPoint y: 162, distance: 27.5
click at [257, 162] on div "Recognize mental health challenges and the impact they have on the workplace.</…" at bounding box center [248, 170] width 270 height 20
drag, startPoint x: 248, startPoint y: 167, endPoint x: 231, endPoint y: 165, distance: 16.6
click at [232, 166] on div "Recognize mental health challenges and the impact they have on the workplace. <…" at bounding box center [248, 170] width 270 height 20
drag, startPoint x: 127, startPoint y: 168, endPoint x: 109, endPoint y: 168, distance: 18.3
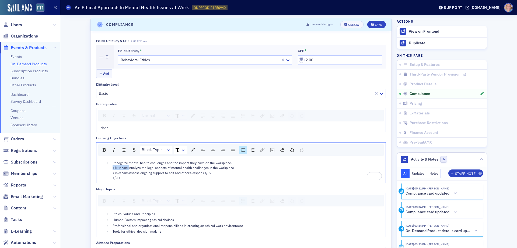
click at [109, 168] on ul "Recognize mental health challenges and the impact they have on the workplace. <…" at bounding box center [242, 170] width 282 height 20
drag, startPoint x: 127, startPoint y: 174, endPoint x: 106, endPoint y: 173, distance: 20.8
click at [106, 173] on ul "Recognize mental health challenges and the impact they have on the workplace. A…" at bounding box center [242, 170] width 282 height 20
drag, startPoint x: 172, startPoint y: 173, endPoint x: 200, endPoint y: 177, distance: 27.6
click at [200, 177] on div "Recognize mental health challenges and the impact they have on the workplace. A…" at bounding box center [248, 170] width 270 height 20
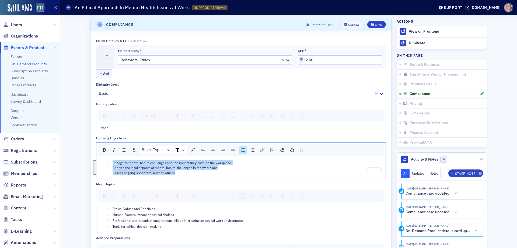
drag, startPoint x: 179, startPoint y: 174, endPoint x: 232, endPoint y: 133, distance: 67.2
click at [109, 157] on div "Block Type Recognize mental health challenges and the impact they have on the w…" at bounding box center [241, 160] width 290 height 36
click at [239, 148] on div "rdw-list-control" at bounding box center [243, 150] width 8 height 8
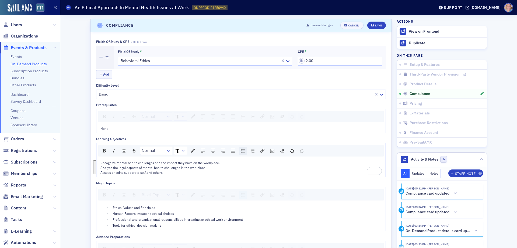
click at [239, 148] on div "rdw-list-control" at bounding box center [243, 151] width 8 height 8
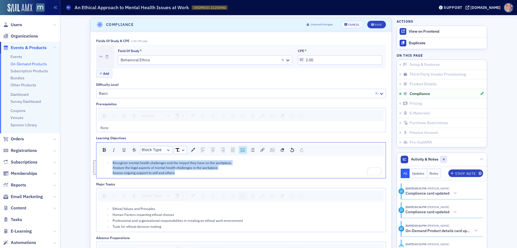
click at [240, 162] on div "Recognize mental health challenges and the impact they have on the workplace. A…" at bounding box center [248, 167] width 270 height 15
click at [239, 162] on div "Recognize mental health challenges and the impact they have on the workplace. A…" at bounding box center [248, 167] width 270 height 15
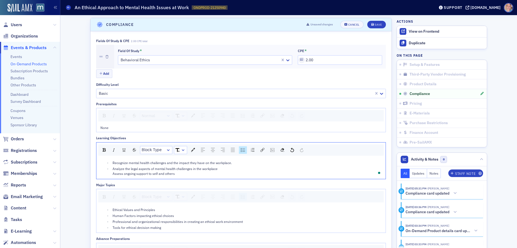
click at [234, 167] on div "Analyze the legal aspects of mental health challenges in the workplace Assess o…" at bounding box center [248, 171] width 270 height 10
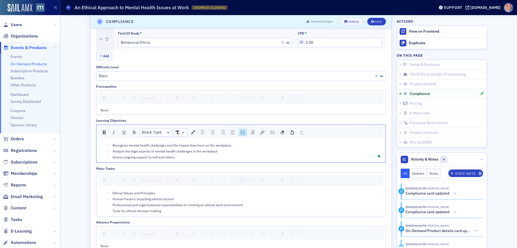
scroll to position [450, 0]
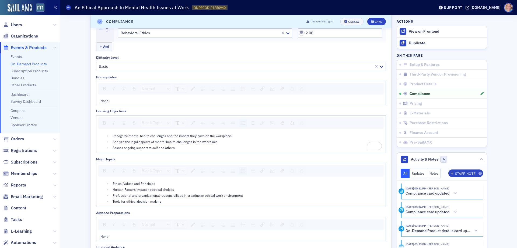
drag, startPoint x: 162, startPoint y: 190, endPoint x: 163, endPoint y: 197, distance: 7.0
click at [162, 190] on span "Human Factors impacting ethical choices" at bounding box center [143, 189] width 61 height 4
drag, startPoint x: 153, startPoint y: 202, endPoint x: 73, endPoint y: 164, distance: 88.6
click at [73, 164] on div "Setup & Features An Ethical Approach to Mental Health Issues at Work Published …" at bounding box center [289, 125] width 450 height 1118
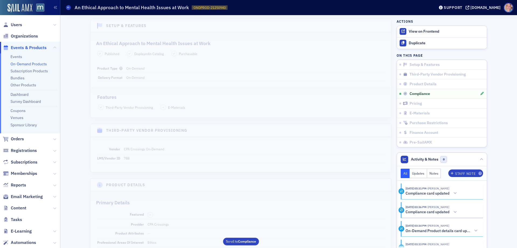
scroll to position [450, 0]
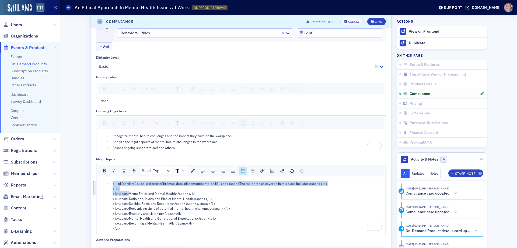
drag, startPoint x: 127, startPoint y: 194, endPoint x: 105, endPoint y: 182, distance: 25.1
click at [111, 182] on li "<!--td {border: 1px solid #cccccc;}br {mso-data-placement:same-cell;}--><p><spa…" at bounding box center [246, 206] width 271 height 50
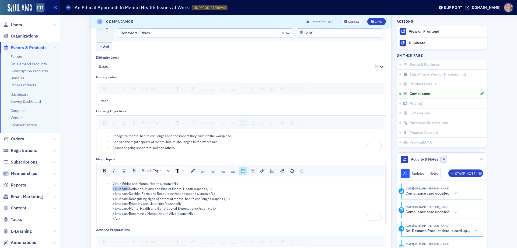
drag, startPoint x: 127, startPoint y: 189, endPoint x: 110, endPoint y: 188, distance: 16.7
click at [111, 188] on li "Virtue Ethics and Mental Health</span></li> <li><span>Definition, Myths and Bia…" at bounding box center [246, 201] width 271 height 40
drag, startPoint x: 127, startPoint y: 194, endPoint x: 108, endPoint y: 194, distance: 19.1
click at [108, 194] on ul "Virtue Ethics and Mental Health</span></li> Definition, Myths and Bias of Menta…" at bounding box center [242, 201] width 282 height 40
drag, startPoint x: 116, startPoint y: 199, endPoint x: 109, endPoint y: 199, distance: 6.5
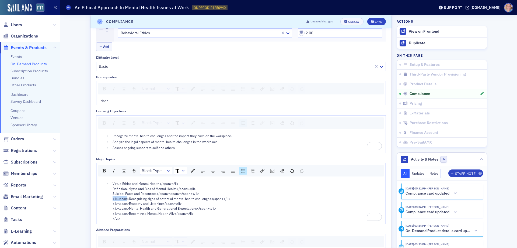
click at [111, 199] on li "Virtue Ethics and Mental Health</span></li> Definition, Myths and Bias of Menta…" at bounding box center [246, 201] width 271 height 40
drag, startPoint x: 127, startPoint y: 204, endPoint x: 109, endPoint y: 204, distance: 17.8
click at [111, 204] on li "Virtue Ethics and Mental Health</span></li> Definition, Myths and Bias of Menta…" at bounding box center [246, 201] width 271 height 40
click at [109, 199] on ul "Virtue Ethics and Mental Health</span></li> Definition, Myths and Bias of Menta…" at bounding box center [242, 201] width 282 height 40
drag, startPoint x: 127, startPoint y: 208, endPoint x: 109, endPoint y: 209, distance: 18.9
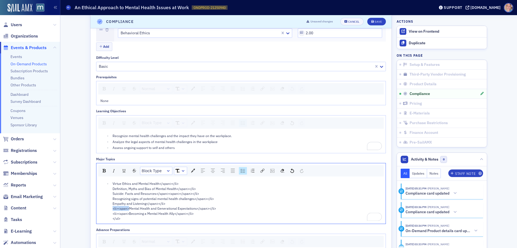
click at [109, 209] on ul "Virtue Ethics and Mental Health</span></li> Definition, Myths and Bias of Menta…" at bounding box center [242, 201] width 282 height 40
drag, startPoint x: 127, startPoint y: 214, endPoint x: 107, endPoint y: 214, distance: 19.9
click at [107, 214] on ul "Virtue Ethics and Mental Health</span></li> Definition, Myths and Bias of Menta…" at bounding box center [242, 201] width 282 height 40
drag, startPoint x: 156, startPoint y: 213, endPoint x: 174, endPoint y: 216, distance: 18.8
click at [174, 216] on div "Virtue Ethics and Mental Health</span></li> Definition, Myths and Bias of Menta…" at bounding box center [248, 201] width 270 height 40
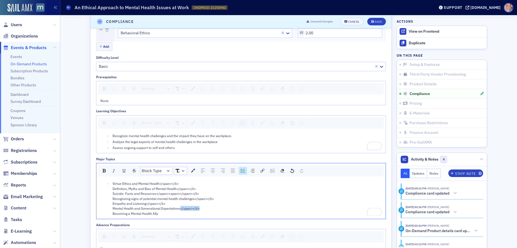
drag, startPoint x: 177, startPoint y: 209, endPoint x: 209, endPoint y: 210, distance: 32.1
click at [209, 210] on div "Virtue Ethics and Mental Health</span></li> Definition, Myths and Bias of Menta…" at bounding box center [248, 198] width 270 height 35
drag, startPoint x: 145, startPoint y: 203, endPoint x: 183, endPoint y: 200, distance: 38.7
click at [166, 203] on div "Virtue Ethics and Mental Health</span></li> Definition, Myths and Bias of Menta…" at bounding box center [248, 198] width 270 height 35
drag, startPoint x: 193, startPoint y: 199, endPoint x: 184, endPoint y: 199, distance: 8.4
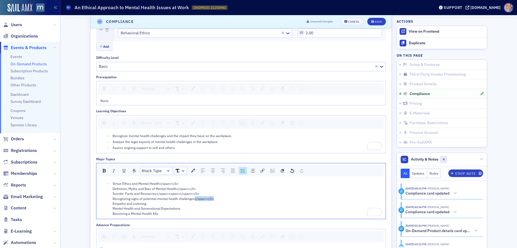
click at [215, 200] on div "Virtue Ethics and Mental Health</span></li> Definition, Myths and Bias of Menta…" at bounding box center [248, 198] width 270 height 35
drag, startPoint x: 154, startPoint y: 193, endPoint x: 198, endPoint y: 194, distance: 43.9
click at [198, 194] on div "Virtue Ethics and Mental Health</span></li> Definition, Myths and Bias of Menta…" at bounding box center [248, 198] width 270 height 35
drag, startPoint x: 189, startPoint y: 189, endPoint x: 198, endPoint y: 189, distance: 8.9
click at [198, 189] on div "Virtue Ethics and Mental Health</span></li> Definition, Myths and Bias of Menta…" at bounding box center [248, 198] width 270 height 35
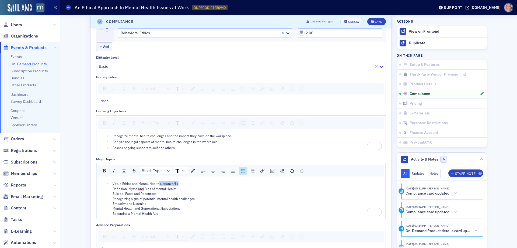
drag, startPoint x: 158, startPoint y: 183, endPoint x: 185, endPoint y: 183, distance: 27.5
click at [185, 183] on div "Virtue Ethics and Mental Health</span></li> Definition, Myths and Bias of Menta…" at bounding box center [248, 198] width 270 height 35
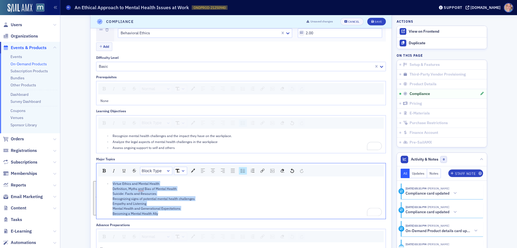
drag, startPoint x: 111, startPoint y: 198, endPoint x: 123, endPoint y: 163, distance: 36.5
click at [105, 179] on div "Virtue Ethics and Mental Health Definition, Myths and Bias of Mental Health Sui…" at bounding box center [240, 198] width 289 height 40
click at [241, 169] on img "rdw-list-control" at bounding box center [243, 171] width 4 height 4
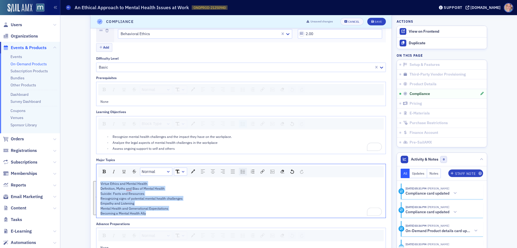
click at [241, 169] on div "rdw-list-control" at bounding box center [243, 172] width 8 height 8
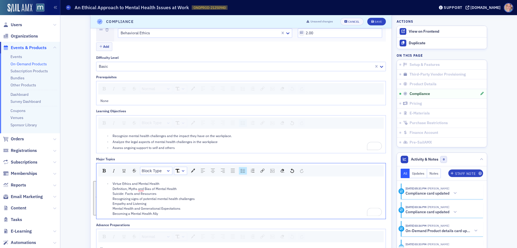
click at [241, 169] on img "rdw-list-control" at bounding box center [243, 171] width 4 height 4
click at [241, 169] on div "rdw-list-control" at bounding box center [243, 172] width 8 height 8
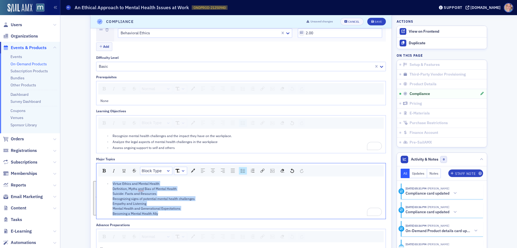
click at [171, 181] on div "Virtue Ethics and Mental Health Definition, Myths and Bias of Mental Health Sui…" at bounding box center [248, 198] width 270 height 35
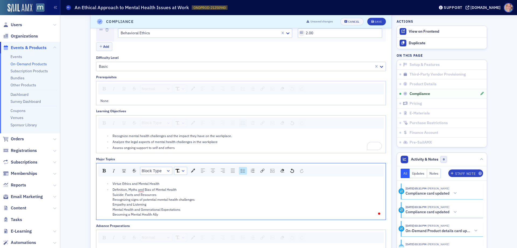
click at [179, 191] on div "Definition, Myths and Bias of Mental Health Suicide: Facts and Resources Recogn…" at bounding box center [248, 202] width 270 height 30
click at [164, 196] on div "Suicide: Facts and Resources Recognizing signs of potential mental health chall…" at bounding box center [248, 205] width 270 height 25
drag, startPoint x: 203, startPoint y: 201, endPoint x: 197, endPoint y: 201, distance: 6.0
click at [203, 201] on div "Recognizing signs of potential mental health challenges Empathy and Listening M…" at bounding box center [248, 209] width 270 height 20
click at [158, 207] on div "Empathy and Listening Mental Health and Generational Expectations Becoming a Me…" at bounding box center [248, 212] width 270 height 15
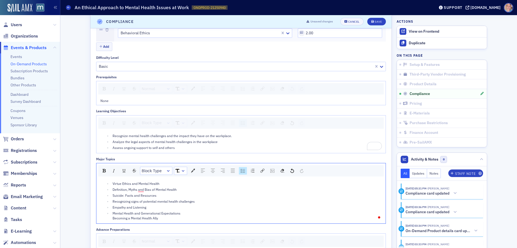
click at [180, 214] on div "Mental Health and Generational Expectations Becoming a Mental Health Ally" at bounding box center [248, 215] width 270 height 10
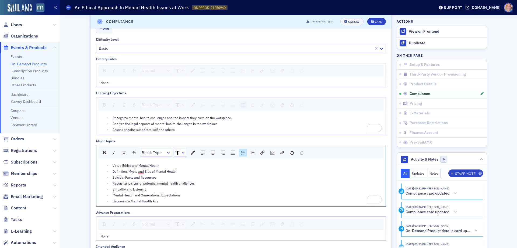
scroll to position [530, 0]
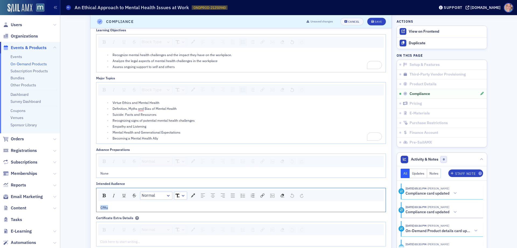
drag, startPoint x: 114, startPoint y: 209, endPoint x: 65, endPoint y: 204, distance: 49.0
click at [67, 205] on div "Setup & Features An Ethical Approach to Mental Health Issues at Work Published …" at bounding box center [289, 52] width 450 height 1135
drag, startPoint x: 207, startPoint y: 208, endPoint x: 92, endPoint y: 208, distance: 115.4
click at [92, 208] on div "Fields of Study & CPE 2.00 CPE total Field of Study * Behavioral Ethics CPE * 2…" at bounding box center [241, 88] width 301 height 330
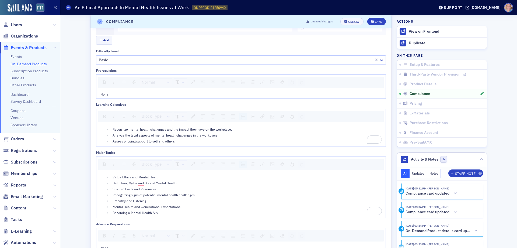
scroll to position [450, 0]
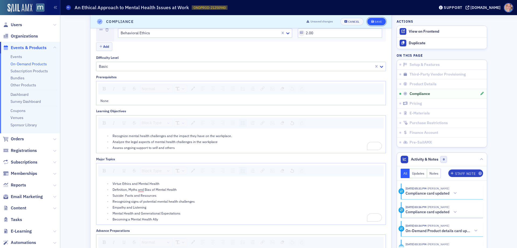
click at [376, 20] on div "Save" at bounding box center [378, 21] width 7 height 3
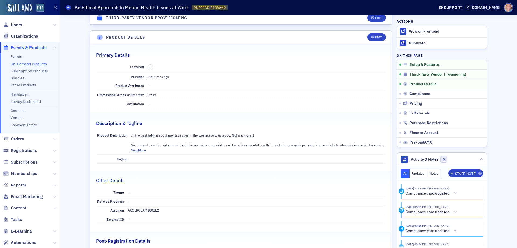
scroll to position [99, 0]
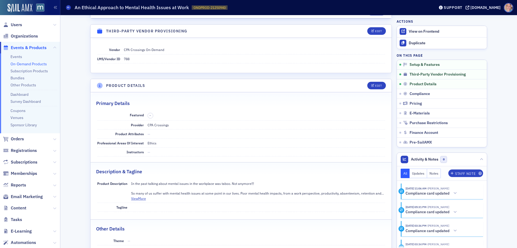
click at [36, 62] on link "On-Demand Products" at bounding box center [29, 63] width 36 height 5
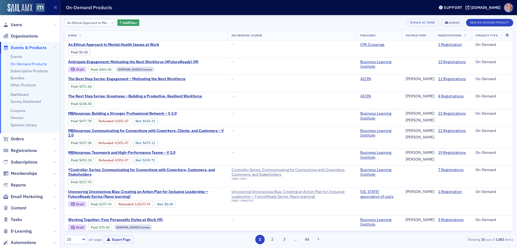
scroll to position [0, 43]
click at [110, 23] on button "×" at bounding box center [112, 22] width 5 height 5
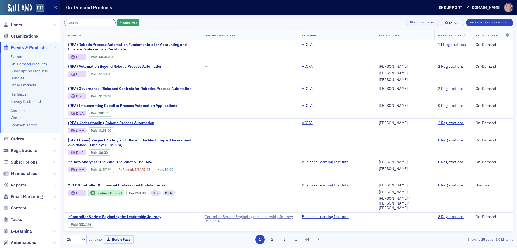
click at [87, 22] on input "search" at bounding box center [89, 23] width 51 height 8
paste input "The Ethical Management of Conflict"
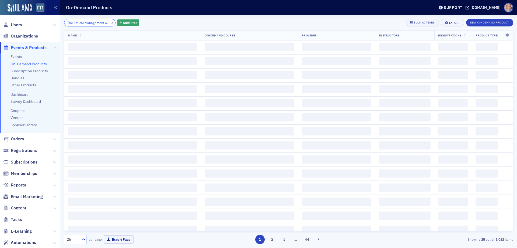
scroll to position [0, 16]
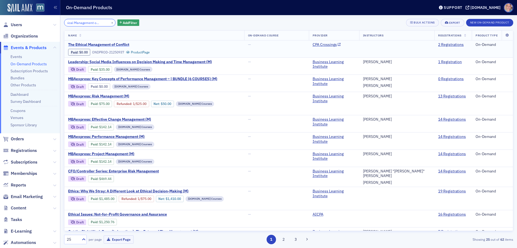
type input "The Ethical Management of Conflict"
click at [101, 43] on span "The Ethical Management of Conflict" at bounding box center [113, 44] width 91 height 5
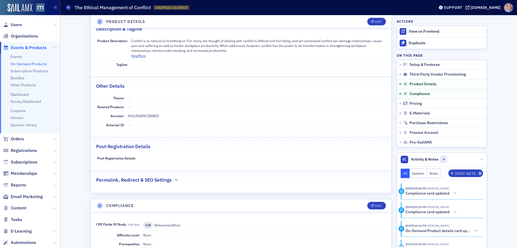
scroll to position [296, 0]
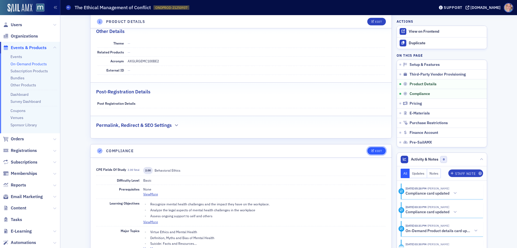
click at [378, 151] on div "Edit" at bounding box center [378, 150] width 7 height 3
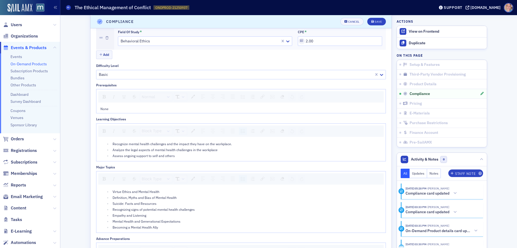
scroll to position [450, 0]
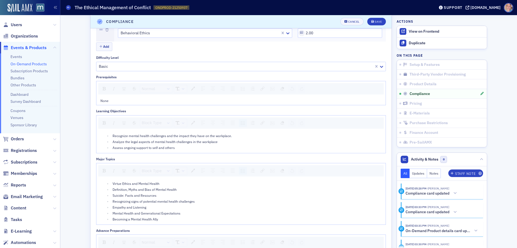
drag, startPoint x: 184, startPoint y: 152, endPoint x: 201, endPoint y: 149, distance: 16.4
click at [184, 152] on div "Recognize mental health challenges and the impact they have on the workplace. A…" at bounding box center [240, 141] width 289 height 22
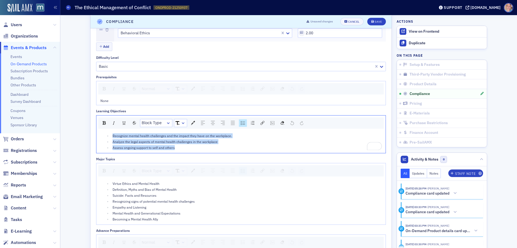
drag, startPoint x: 185, startPoint y: 149, endPoint x: 86, endPoint y: 113, distance: 105.2
click at [86, 113] on div "Setup & Features The Ethical Management of Conflict Published Displayed in Cata…" at bounding box center [289, 133] width 450 height 1135
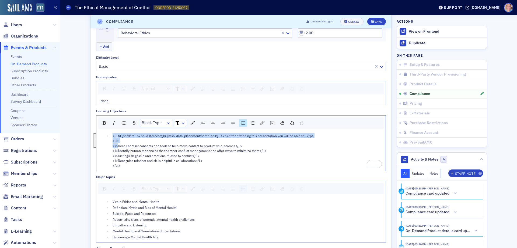
drag, startPoint x: 116, startPoint y: 145, endPoint x: 106, endPoint y: 132, distance: 15.9
click at [106, 132] on div "<!--td {border: 1px solid #cccccc;}br {mso-data-placement:same-cell;}--><p>Afte…" at bounding box center [240, 150] width 289 height 40
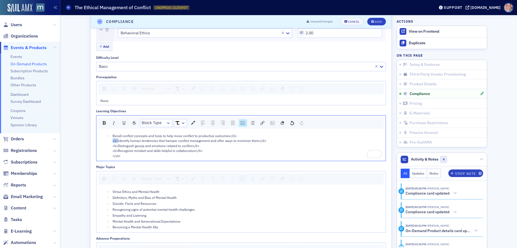
drag, startPoint x: 116, startPoint y: 141, endPoint x: 108, endPoint y: 141, distance: 8.1
click at [108, 141] on ul "Recall conflict concepts and tools to help move conflict to productive outcomes…" at bounding box center [242, 145] width 282 height 25
drag, startPoint x: 116, startPoint y: 145, endPoint x: 109, endPoint y: 145, distance: 7.0
click at [109, 145] on ul "Recall conflict concepts and tools to help move conflict to productive outcomes…" at bounding box center [242, 145] width 282 height 25
drag, startPoint x: 116, startPoint y: 152, endPoint x: 106, endPoint y: 151, distance: 10.0
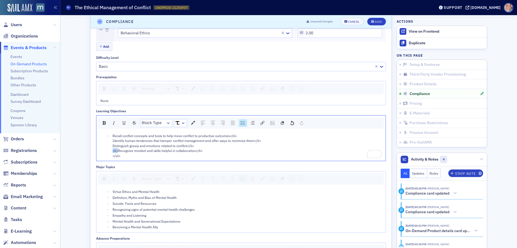
click at [106, 151] on ul "Recall conflict concepts and tools to help move conflict to productive outcomes…" at bounding box center [242, 145] width 282 height 25
drag, startPoint x: 190, startPoint y: 150, endPoint x: 197, endPoint y: 153, distance: 7.6
click at [197, 153] on div "Recall conflict concepts and tools to help move conflict to productive outcomes…" at bounding box center [248, 145] width 270 height 25
drag, startPoint x: 185, startPoint y: 146, endPoint x: 206, endPoint y: 143, distance: 20.6
click at [195, 146] on div "Recall conflict concepts and tools to help move conflict to productive outcomes…" at bounding box center [248, 143] width 270 height 20
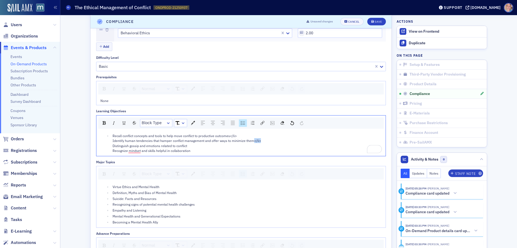
drag, startPoint x: 251, startPoint y: 140, endPoint x: 260, endPoint y: 140, distance: 8.9
click at [260, 140] on div "Recall conflict concepts and tools to help move conflict to productive outcomes…" at bounding box center [248, 143] width 270 height 20
drag, startPoint x: 227, startPoint y: 136, endPoint x: 239, endPoint y: 136, distance: 11.3
click at [239, 136] on div "Recall conflict concepts and tools to help move conflict to productive outcomes…" at bounding box center [248, 143] width 270 height 20
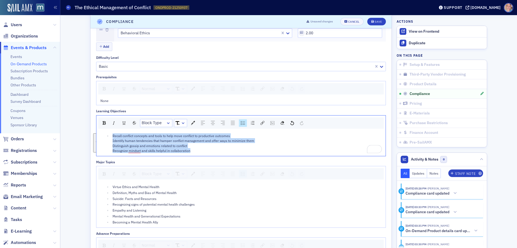
drag, startPoint x: 110, startPoint y: 137, endPoint x: 189, endPoint y: 128, distance: 79.7
click at [219, 157] on div "Fields of Study & CPE 2.00 CPE total Field of Study * Behavioral Ethics CPE * 2…" at bounding box center [241, 171] width 290 height 318
click at [241, 122] on img "rdw-list-control" at bounding box center [243, 123] width 4 height 4
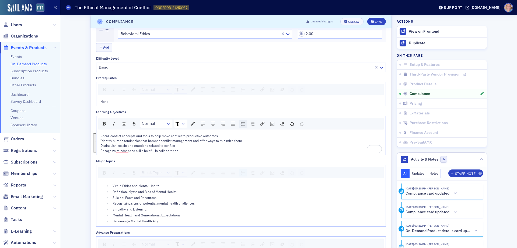
click at [241, 122] on img "rdw-list-control" at bounding box center [243, 124] width 4 height 4
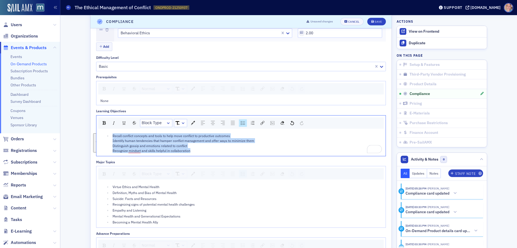
click at [232, 136] on div "Recall conflict concepts and tools to help move conflict to productive outcomes…" at bounding box center [248, 143] width 270 height 20
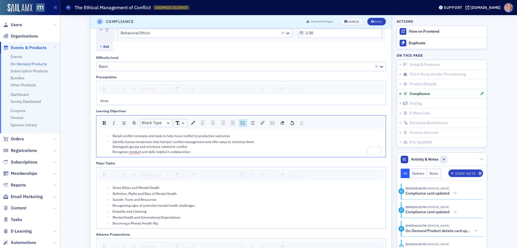
click at [263, 143] on div "Identify human tendencies that hamper conflict management and offer ways to min…" at bounding box center [248, 146] width 270 height 15
click at [196, 149] on div "Distinguish gossip and emotions related to conflict Recognize mindset and skill…" at bounding box center [248, 150] width 270 height 10
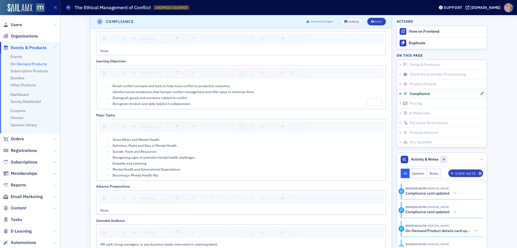
scroll to position [557, 0]
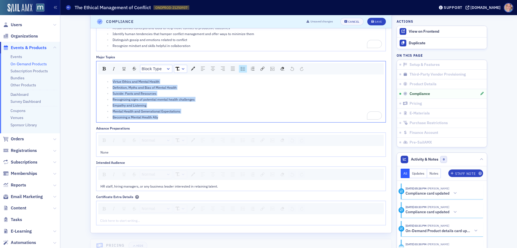
drag, startPoint x: 84, startPoint y: 80, endPoint x: 91, endPoint y: 59, distance: 22.0
click at [91, 59] on div "Fields of Study & CPE 2.00 CPE total Field of Study * Behavioral Ethics CPE * 2…" at bounding box center [241, 65] width 301 height 336
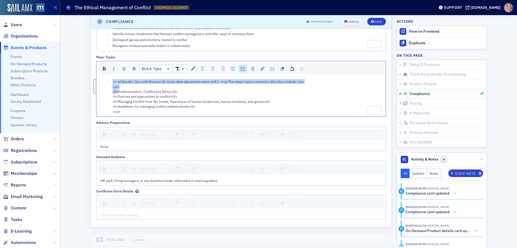
drag, startPoint x: 105, startPoint y: 82, endPoint x: 103, endPoint y: 78, distance: 4.7
click at [103, 78] on div "<!--td {border: 1px solid #cccccc;}br {mso-data-placement:same-cell;}--><p>The …" at bounding box center [240, 96] width 289 height 40
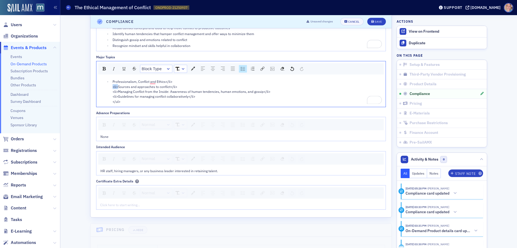
drag, startPoint x: 116, startPoint y: 85, endPoint x: 108, endPoint y: 85, distance: 8.4
click at [108, 85] on ul "Professionalism, Conflict and Ethics</li> <li>Sources and approaches to conflic…" at bounding box center [242, 91] width 282 height 25
drag, startPoint x: 116, startPoint y: 92, endPoint x: 108, endPoint y: 92, distance: 8.6
click at [108, 92] on ul "Professionalism, Conflict and Ethics</li> Sources and approaches to conflict</l…" at bounding box center [242, 91] width 282 height 25
click at [106, 97] on ul "Professionalism, Conflict and Ethics</li> Sources and approaches to conflict</l…" at bounding box center [242, 91] width 282 height 25
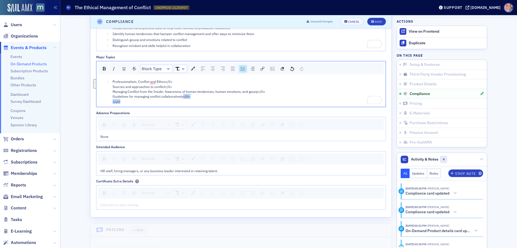
drag, startPoint x: 191, startPoint y: 97, endPoint x: 200, endPoint y: 101, distance: 9.2
click at [200, 101] on div "Professionalism, Conflict and Ethics</li> Sources and approaches to conflict</l…" at bounding box center [248, 91] width 270 height 25
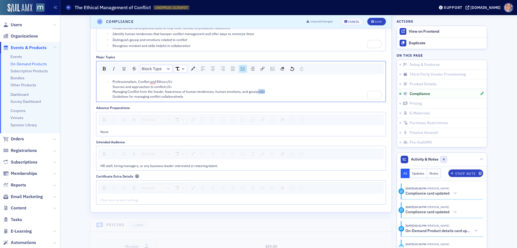
drag, startPoint x: 255, startPoint y: 91, endPoint x: 271, endPoint y: 91, distance: 16.4
click at [271, 91] on div "Professionalism, Conflict and Ethics</li> Sources and approaches to conflict</l…" at bounding box center [248, 89] width 270 height 20
drag, startPoint x: 163, startPoint y: 87, endPoint x: 170, endPoint y: 87, distance: 7.3
click at [170, 87] on div "Professionalism, Conflict and Ethics</li> Sources and approaches to conflict</l…" at bounding box center [248, 89] width 270 height 20
drag, startPoint x: 164, startPoint y: 81, endPoint x: 171, endPoint y: 81, distance: 7.3
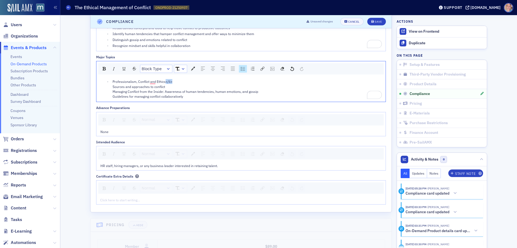
click at [171, 81] on div "Professionalism, Conflict and Ethics</li> Sources and approaches to conflict Ma…" at bounding box center [248, 89] width 270 height 20
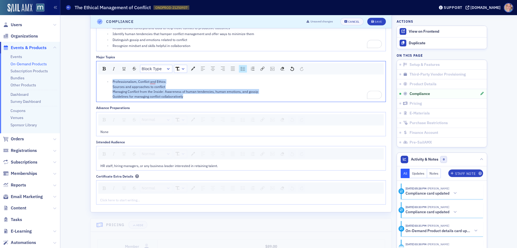
drag, startPoint x: 122, startPoint y: 89, endPoint x: 107, endPoint y: 79, distance: 18.2
click at [107, 79] on ul "Professionalism, Conflict and Ethics Sources and approaches to conflict Managin…" at bounding box center [242, 89] width 282 height 20
click at [242, 66] on div "rdw-list-control" at bounding box center [243, 69] width 8 height 8
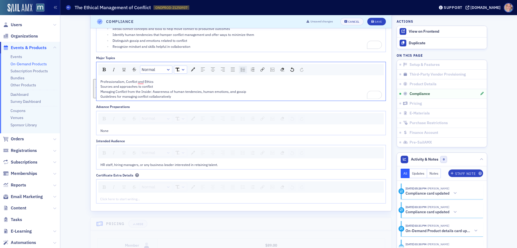
click at [242, 66] on div "rdw-list-control" at bounding box center [243, 70] width 8 height 8
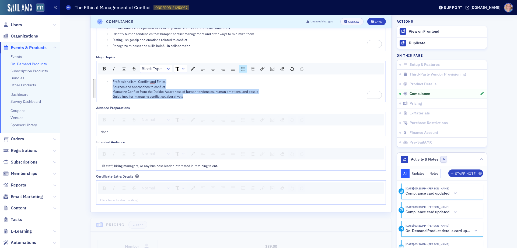
click at [186, 79] on div "Professionalism, Conflict and Ethics Sources and approaches to conflict Managin…" at bounding box center [248, 89] width 270 height 20
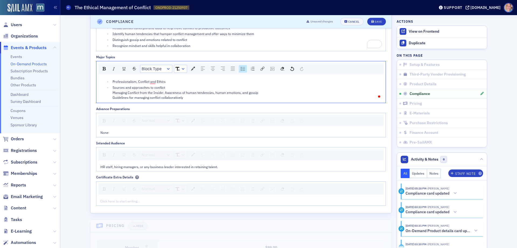
click at [179, 89] on div "Sources and approaches to conflict Managing Conflict from the Inside: Awareness…" at bounding box center [248, 92] width 270 height 15
click at [257, 92] on div "Managing Conflict from the Inside: Awareness of human tendencies, human emotion…" at bounding box center [248, 96] width 270 height 10
click at [127, 169] on span "HR staff, hiring managers, or any business leader interested in retaining talen…" at bounding box center [160, 168] width 118 height 4
click at [126, 169] on span "HR staff, hiring managers, or any business leader interested in retaining talen…" at bounding box center [160, 168] width 118 height 4
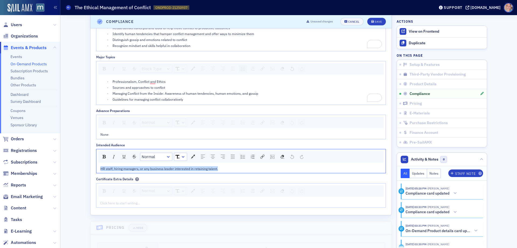
click at [126, 169] on span "HR staff, hiring managers, or any business leader interested in retaining talen…" at bounding box center [160, 168] width 118 height 4
drag, startPoint x: 208, startPoint y: 169, endPoint x: 79, endPoint y: 168, distance: 128.6
click at [79, 168] on div "Setup & Features The Ethical Management of Conflict Published Displayed in Cata…" at bounding box center [289, 20] width 450 height 1124
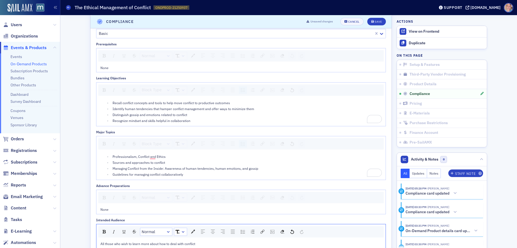
scroll to position [477, 0]
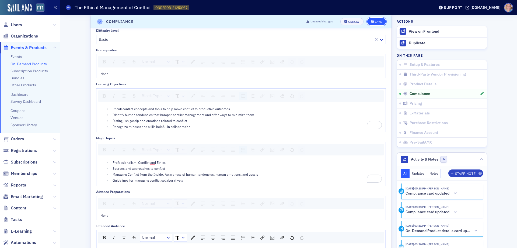
click at [372, 20] on span "Save" at bounding box center [377, 21] width 11 height 3
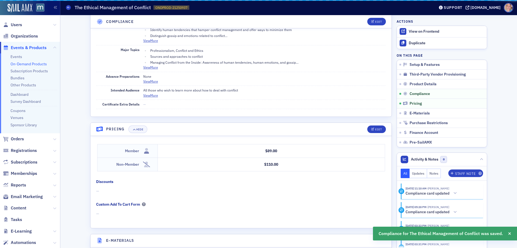
scroll to position [423, 0]
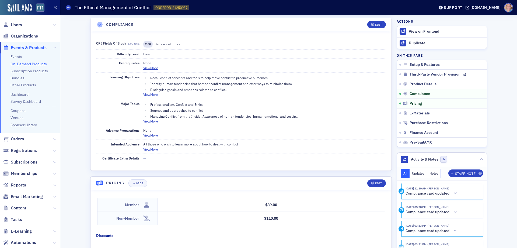
click at [21, 64] on link "On-Demand Products" at bounding box center [29, 63] width 36 height 5
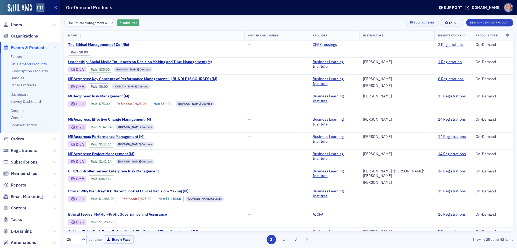
scroll to position [0, 16]
click at [110, 22] on button "×" at bounding box center [112, 22] width 5 height 5
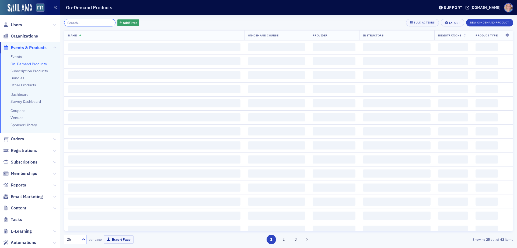
click at [80, 22] on input "search" at bounding box center [89, 23] width 51 height 8
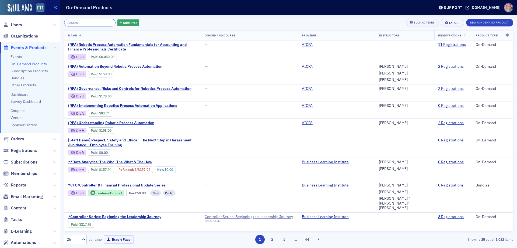
paste input "Ethical Performance Management"
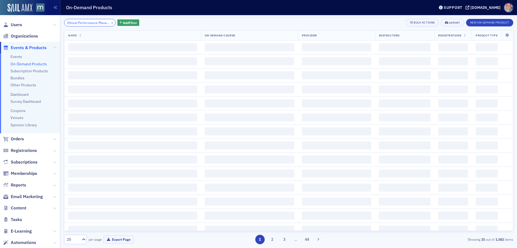
scroll to position [0, 14]
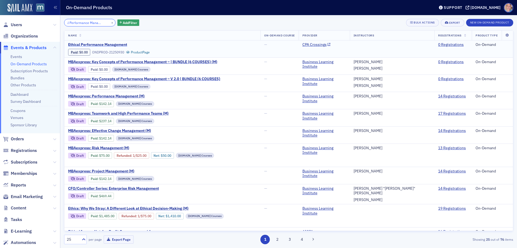
type input "Ethical Performance Management"
click at [96, 43] on span "Ethical Performance Management" at bounding box center [113, 44] width 91 height 5
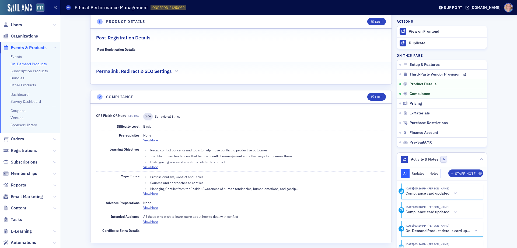
scroll to position [431, 0]
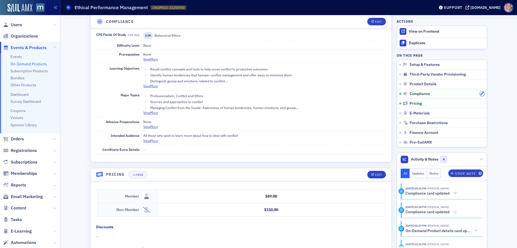
click at [481, 93] on icon "button" at bounding box center [482, 93] width 3 height 3
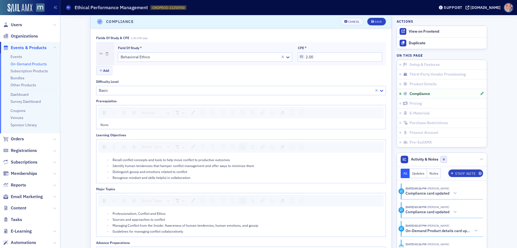
scroll to position [423, 0]
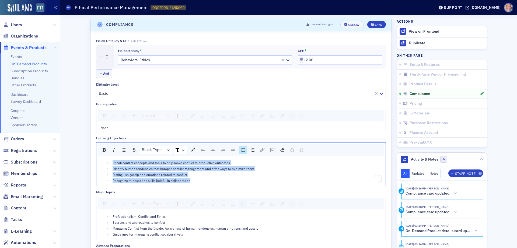
drag, startPoint x: 104, startPoint y: 171, endPoint x: 90, endPoint y: 143, distance: 31.1
click at [91, 143] on div "Fields of Study & CPE 2.00 CPE total Field of Study * Behavioral Ethics CPE * 2…" at bounding box center [241, 190] width 301 height 318
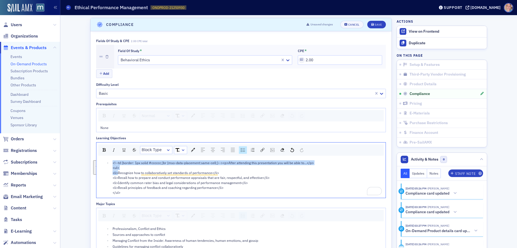
drag, startPoint x: 116, startPoint y: 172, endPoint x: 103, endPoint y: 161, distance: 17.4
click at [103, 161] on ul "<!--td {border: 1px solid #cccccc;}br {mso-data-placement:same-cell;}--><p>Afte…" at bounding box center [242, 177] width 282 height 35
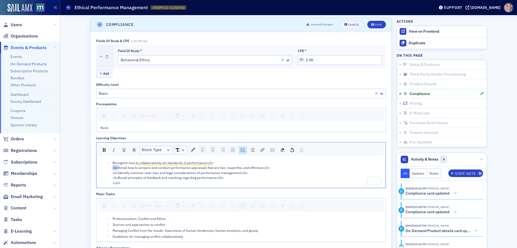
drag, startPoint x: 115, startPoint y: 167, endPoint x: 108, endPoint y: 167, distance: 7.0
click at [108, 167] on ul "Recognize how to collaboratively set standards of performance</li> <li>Recall h…" at bounding box center [242, 172] width 282 height 25
drag, startPoint x: 115, startPoint y: 173, endPoint x: 108, endPoint y: 173, distance: 7.0
click at [108, 173] on ul "Recognize how to collaboratively set standards of performance</li> Recall how t…" at bounding box center [242, 172] width 282 height 25
drag, startPoint x: 115, startPoint y: 177, endPoint x: 107, endPoint y: 178, distance: 8.4
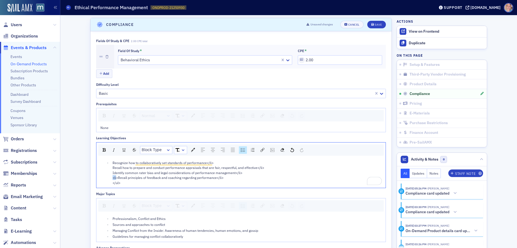
click at [107, 178] on ul "Recognize how to collaboratively set standards of performance</li> Recall how t…" at bounding box center [242, 172] width 282 height 25
drag, startPoint x: 219, startPoint y: 179, endPoint x: 222, endPoint y: 182, distance: 4.4
click at [222, 182] on div "Recognize how to collaboratively set standards of performance</li> Recall how t…" at bounding box center [248, 172] width 270 height 25
drag, startPoint x: 237, startPoint y: 172, endPoint x: 250, endPoint y: 172, distance: 13.5
click at [240, 172] on div "Recognize how to collaboratively set standards of performance</li> Recall how t…" at bounding box center [248, 170] width 270 height 20
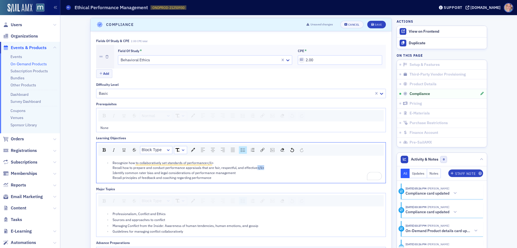
drag, startPoint x: 253, startPoint y: 168, endPoint x: 262, endPoint y: 168, distance: 8.4
click at [262, 168] on div "Recognize how to collaboratively set standards of performance</li> Recall how t…" at bounding box center [248, 170] width 270 height 20
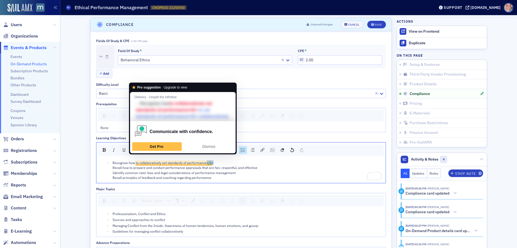
drag, startPoint x: 204, startPoint y: 163, endPoint x: 214, endPoint y: 163, distance: 10.5
click at [214, 163] on div "Recognize how to collaboratively set standards of performance</li> Recall how t…" at bounding box center [248, 170] width 270 height 20
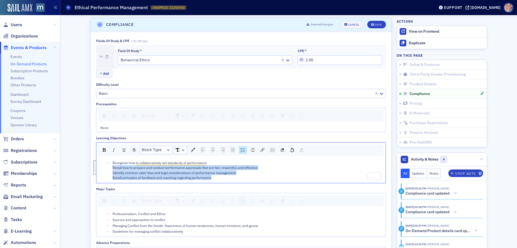
drag, startPoint x: 193, startPoint y: 178, endPoint x: 99, endPoint y: 169, distance: 94.0
click at [101, 169] on ul "Recognize how to collaboratively set standards of performance Recall how to pre…" at bounding box center [242, 170] width 282 height 20
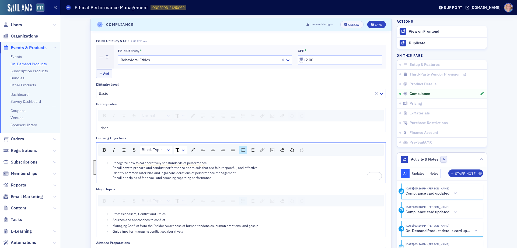
click at [209, 164] on div "Recognize how to collaboratively set standards of performance Recall how to pre…" at bounding box center [248, 170] width 270 height 20
click at [263, 168] on div "Recall how to prepare and conduct performance appraisals that are fair, respect…" at bounding box center [248, 173] width 270 height 15
click at [251, 176] on div "Identify common rater bias and legal considerations of performance management R…" at bounding box center [248, 177] width 270 height 10
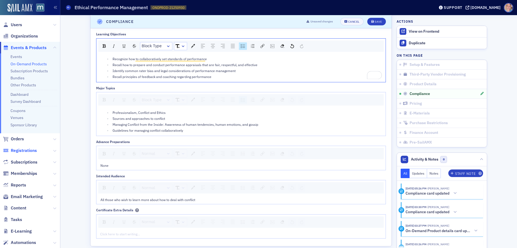
scroll to position [530, 0]
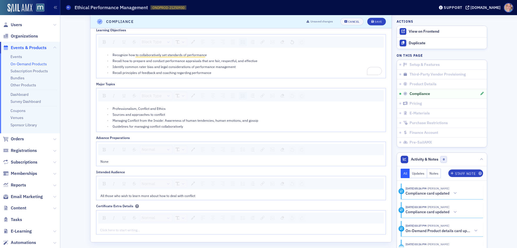
drag, startPoint x: 143, startPoint y: 111, endPoint x: 180, endPoint y: 122, distance: 37.9
click at [143, 112] on ul "Professionalism, Conflict and Ethics Sources and approaches to conflict Managin…" at bounding box center [242, 117] width 282 height 23
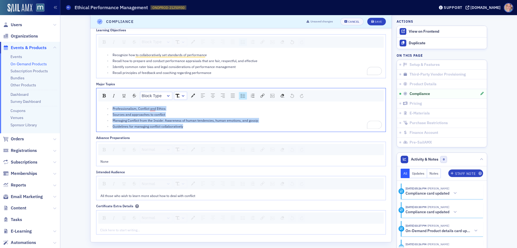
drag, startPoint x: 114, startPoint y: 115, endPoint x: 83, endPoint y: 92, distance: 38.8
click at [83, 92] on div "Setup & Features Ethical Performance Management Published Displayed in Catalog …" at bounding box center [289, 47] width 450 height 1124
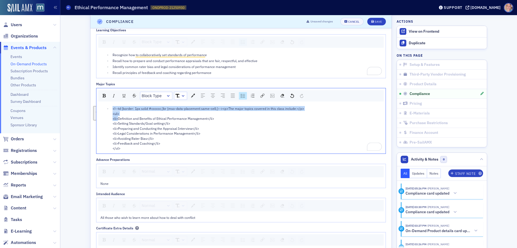
drag, startPoint x: 116, startPoint y: 118, endPoint x: 105, endPoint y: 103, distance: 18.8
click at [105, 103] on div "Block Type <!--td {border: 1px solid #cccccc;}br {mso-data-placement:same-cell;…" at bounding box center [241, 121] width 290 height 66
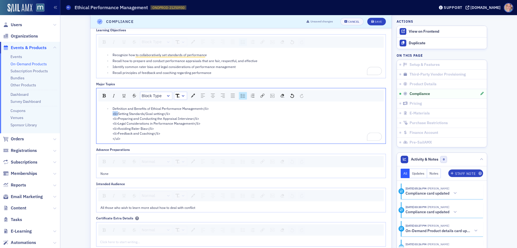
drag, startPoint x: 115, startPoint y: 114, endPoint x: 108, endPoint y: 113, distance: 7.3
click at [108, 113] on ul "Definition and Benefits of Ethical Performance Management</li> <li>Setting Stan…" at bounding box center [242, 123] width 282 height 35
drag, startPoint x: 116, startPoint y: 119, endPoint x: 106, endPoint y: 119, distance: 9.4
click at [106, 119] on ul "Definition and Benefits of Ethical Performance Management</li> Setting Standard…" at bounding box center [242, 123] width 282 height 35
drag, startPoint x: 114, startPoint y: 124, endPoint x: 108, endPoint y: 124, distance: 5.7
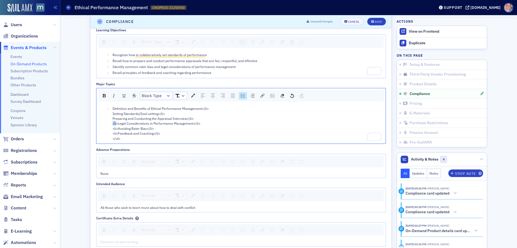
click at [108, 124] on ul "Definition and Benefits of Ethical Performance Management</li> Setting Standard…" at bounding box center [242, 123] width 282 height 35
drag, startPoint x: 116, startPoint y: 128, endPoint x: 106, endPoint y: 130, distance: 9.9
click at [106, 130] on ul "Definition and Benefits of Ethical Performance Management</li> Setting Standard…" at bounding box center [242, 123] width 282 height 35
drag, startPoint x: 116, startPoint y: 134, endPoint x: 102, endPoint y: 133, distance: 13.5
click at [102, 133] on ul "Definition and Benefits of Ethical Performance Management</li> Setting Standard…" at bounding box center [242, 123] width 282 height 35
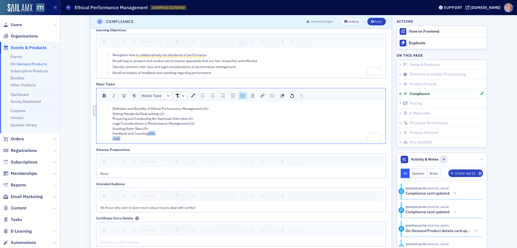
drag, startPoint x: 146, startPoint y: 133, endPoint x: 156, endPoint y: 139, distance: 11.6
click at [156, 139] on div "Definition and Benefits of Ethical Performance Management</li> Setting Standard…" at bounding box center [248, 123] width 270 height 35
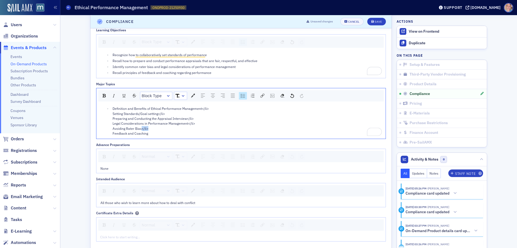
drag, startPoint x: 140, startPoint y: 128, endPoint x: 147, endPoint y: 129, distance: 7.9
click at [147, 129] on div "Definition and Benefits of Ethical Performance Management</li> Setting Standard…" at bounding box center [248, 121] width 270 height 30
drag, startPoint x: 186, startPoint y: 123, endPoint x: 192, endPoint y: 123, distance: 6.5
click at [192, 123] on div "Definition and Benefits of Ethical Performance Management</li> Setting Standard…" at bounding box center [248, 121] width 270 height 30
drag, startPoint x: 184, startPoint y: 118, endPoint x: 193, endPoint y: 119, distance: 8.6
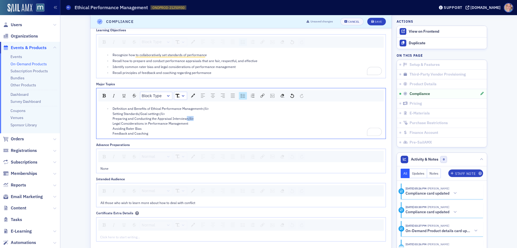
click at [193, 119] on div "Definition and Benefits of Ethical Performance Management</li> Setting Standard…" at bounding box center [248, 121] width 270 height 30
drag, startPoint x: 157, startPoint y: 113, endPoint x: 165, endPoint y: 114, distance: 8.9
click at [165, 114] on div "Definition and Benefits of Ethical Performance Management</li> Setting Standard…" at bounding box center [248, 121] width 270 height 30
drag, startPoint x: 199, startPoint y: 108, endPoint x: 208, endPoint y: 108, distance: 9.2
click at [208, 108] on div "Definition and Benefits of Ethical Performance Management</li> Setting Standard…" at bounding box center [248, 121] width 270 height 30
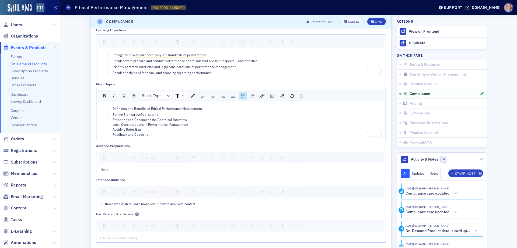
click at [161, 116] on div "Setting Standards/Goal setting Preparing and Conducting the Appraisal Interview…" at bounding box center [248, 124] width 270 height 25
click at [201, 119] on div "Preparing and Conducting the Appraisal Interview Legal Considerations in Perfor…" at bounding box center [248, 128] width 270 height 20
click at [196, 127] on div "Legal Considerations in Performance Management Avoiding Rater Bias Feedback and…" at bounding box center [248, 131] width 270 height 15
click at [154, 133] on div "Avoiding Rater Bias Feedback and Coaching" at bounding box center [248, 135] width 270 height 10
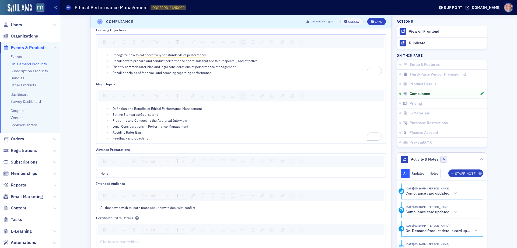
click at [139, 210] on div "All those who wish to learn more about how to deal with conflict" at bounding box center [240, 207] width 289 height 9
click at [139, 203] on div "All those who wish to learn more about how to deal with conflict" at bounding box center [240, 207] width 289 height 9
click at [138, 206] on span "All those who wish to learn more about how to deal with conflict" at bounding box center [148, 207] width 95 height 4
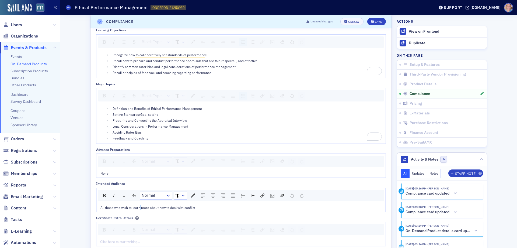
click at [138, 206] on span "All those who wish to learn more about how to deal with conflict" at bounding box center [148, 207] width 95 height 4
drag, startPoint x: 208, startPoint y: 208, endPoint x: 92, endPoint y: 204, distance: 115.7
click at [92, 204] on div "Fields of Study & CPE 2.00 CPE total Field of Study * Behavioral Ethics CPE * 2…" at bounding box center [241, 88] width 301 height 330
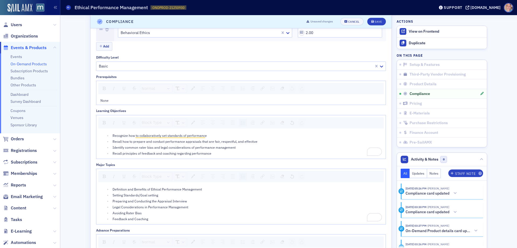
scroll to position [450, 0]
click at [372, 22] on icon "submit" at bounding box center [373, 21] width 3 height 3
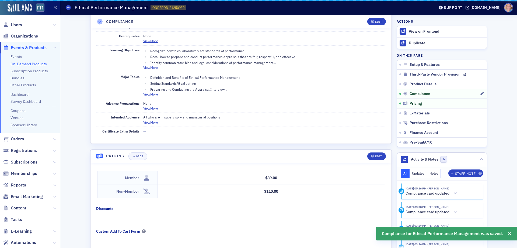
scroll to position [423, 0]
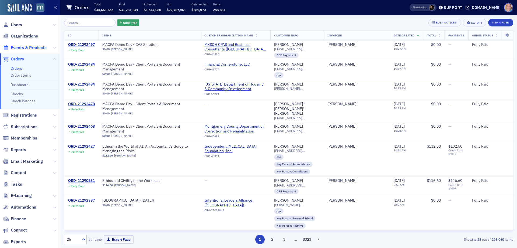
click at [18, 46] on span "Events & Products" at bounding box center [29, 48] width 36 height 6
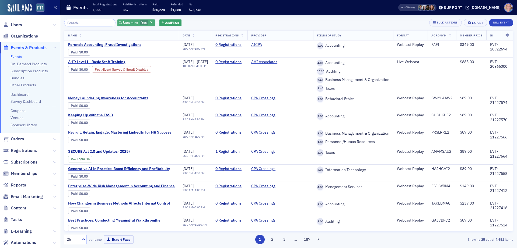
click at [141, 23] on span "Yes" at bounding box center [143, 22] width 5 height 4
click at [169, 23] on input "No" at bounding box center [169, 22] width 5 height 5
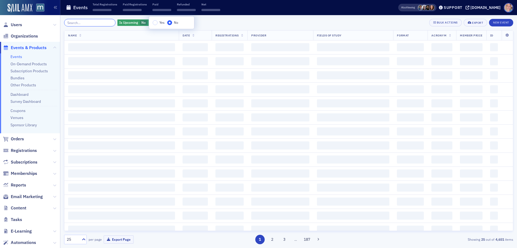
click at [88, 22] on input "search" at bounding box center [89, 23] width 51 height 8
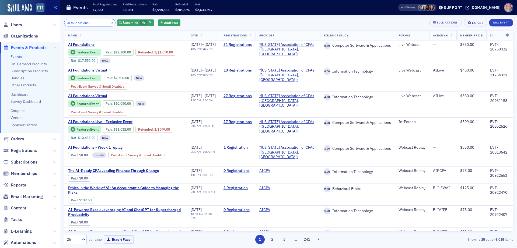
type input "ai foundations"
click at [249, 70] on link "10 Registrations" at bounding box center [238, 70] width 28 height 5
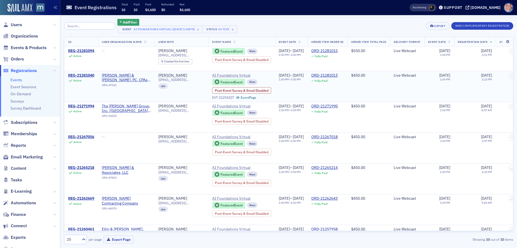
scroll to position [81, 0]
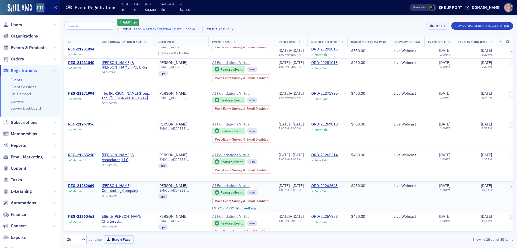
click at [88, 184] on div "REG-21262669" at bounding box center [81, 185] width 26 height 5
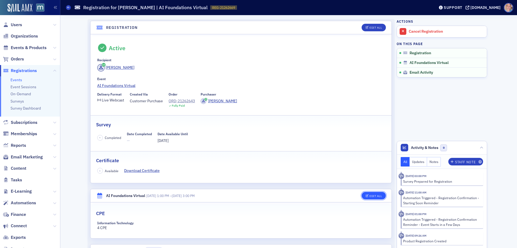
click at [367, 195] on span "Edit All" at bounding box center [374, 195] width 16 height 3
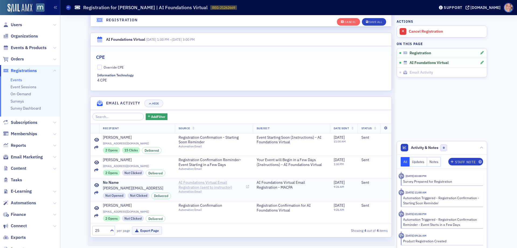
scroll to position [173, 0]
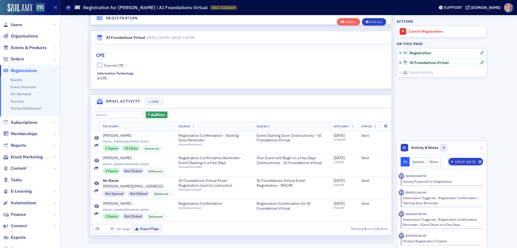
click at [98, 66] on input "Override CPE" at bounding box center [99, 65] width 5 height 5
checkbox input "true"
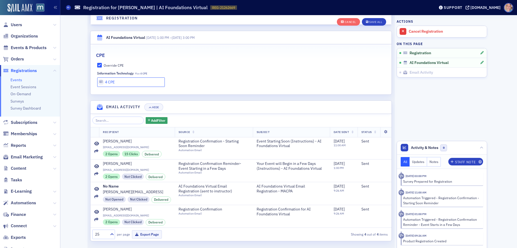
click at [119, 84] on input "4 CPE" at bounding box center [131, 81] width 68 height 9
click at [119, 83] on input "4 CPE" at bounding box center [131, 81] width 68 height 9
click at [118, 82] on input "4 CPE" at bounding box center [131, 81] width 68 height 9
type input "4 CPE"
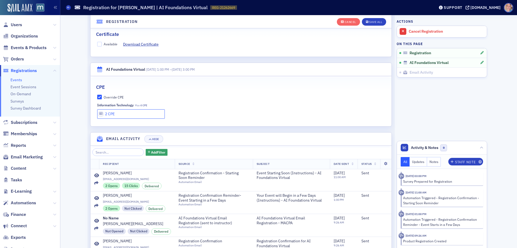
scroll to position [92, 0]
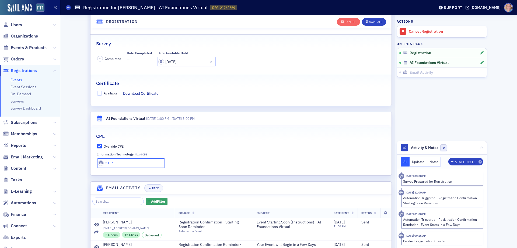
type input "2 CPE"
click at [99, 93] on input "Available" at bounding box center [99, 93] width 5 height 5
checkbox input "true"
click at [376, 22] on div "Save All" at bounding box center [376, 21] width 13 height 3
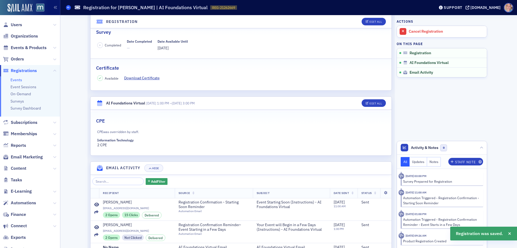
click at [68, 6] on icon at bounding box center [68, 7] width 2 height 2
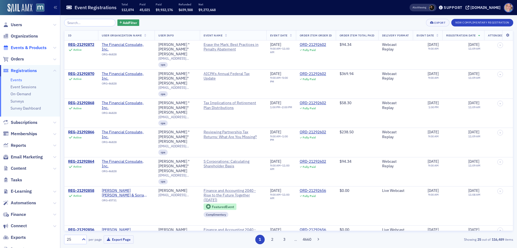
click at [19, 47] on span "Events & Products" at bounding box center [29, 48] width 36 height 6
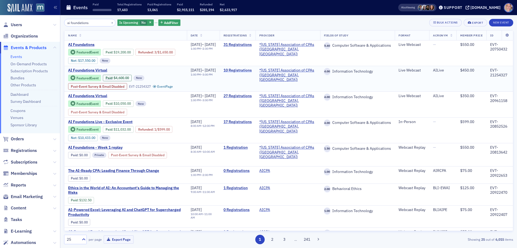
click at [250, 68] on link "10 Registrations" at bounding box center [238, 70] width 28 height 5
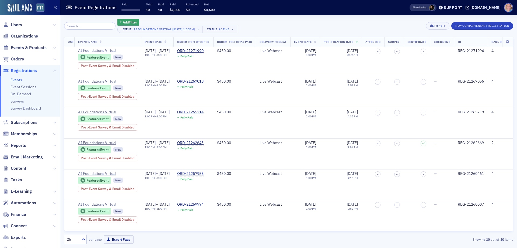
scroll to position [128, 0]
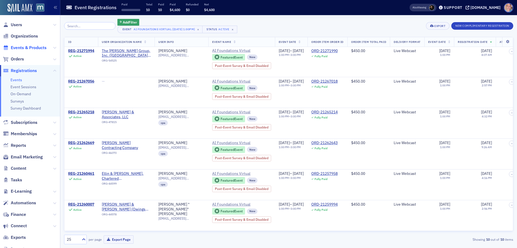
click at [19, 47] on span "Events & Products" at bounding box center [29, 48] width 36 height 6
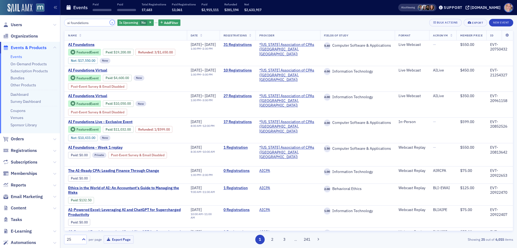
click at [110, 23] on button "×" at bounding box center [112, 22] width 5 height 5
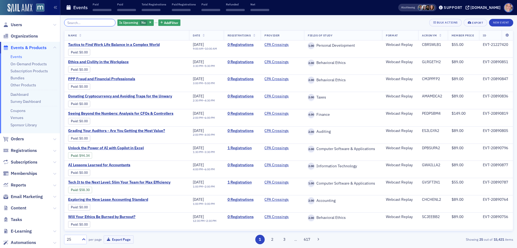
click at [92, 23] on input "search" at bounding box center [89, 23] width 51 height 8
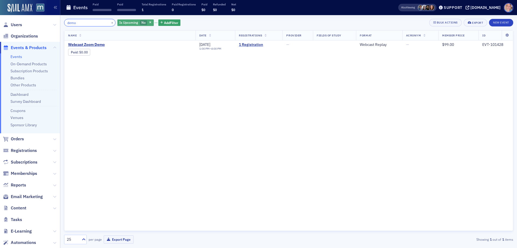
type input "demo"
click at [130, 21] on span "Is Upcoming" at bounding box center [128, 22] width 19 height 4
click at [152, 24] on label "Yes" at bounding box center [158, 22] width 12 height 5
click at [152, 24] on input "Yes" at bounding box center [154, 22] width 5 height 5
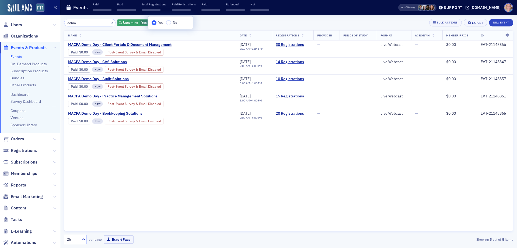
click at [215, 23] on div "demo × Is Upcoming Yes Add Filter Bulk Actions Export New Event" at bounding box center [289, 23] width 450 height 8
click at [17, 23] on span "Users" at bounding box center [16, 25] width 11 height 6
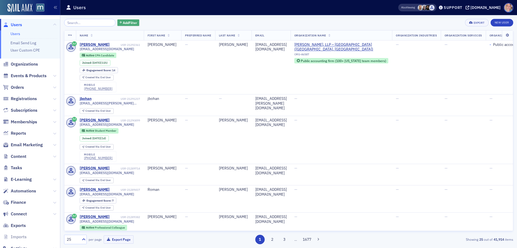
click at [124, 22] on span "Add Filter" at bounding box center [130, 22] width 14 height 5
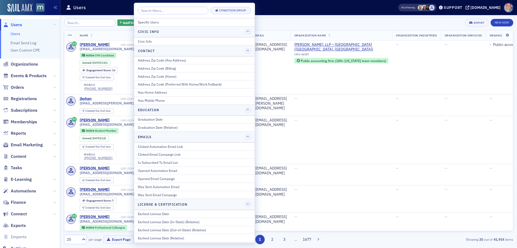
click at [157, 10] on input "search" at bounding box center [173, 11] width 71 height 8
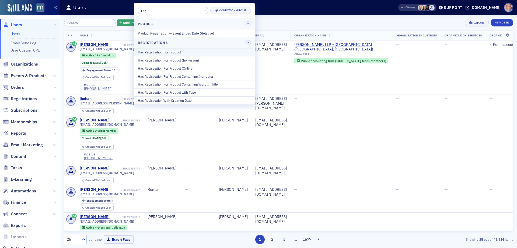
type input "reg"
click at [175, 52] on div "Has Registration For Product" at bounding box center [194, 52] width 113 height 5
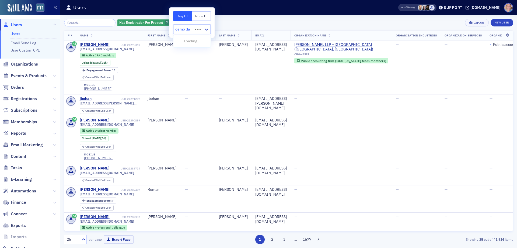
type input "demo day"
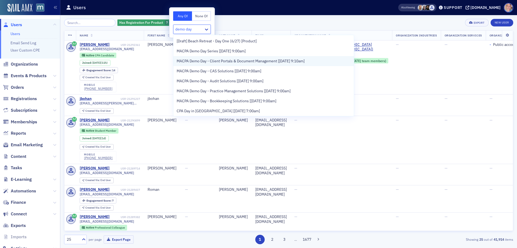
click at [278, 60] on span "MACPA Demo Day - Client Portals & Document Management [9/3/2025 9:10am]" at bounding box center [241, 61] width 128 height 6
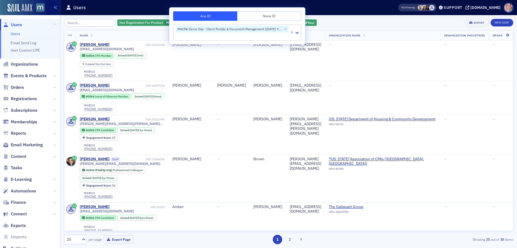
click at [358, 25] on div "Has Registration For Product MACPA Demo Day - Client Portals & Document Managem…" at bounding box center [289, 23] width 450 height 8
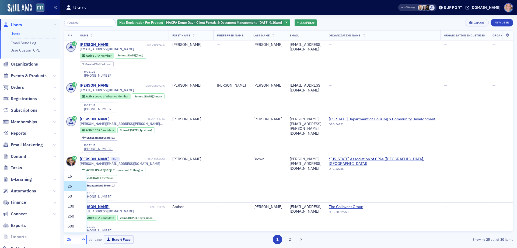
click at [81, 236] on div at bounding box center [83, 239] width 7 height 6
click at [79, 195] on div "50" at bounding box center [76, 196] width 16 height 6
click at [475, 21] on div "Export" at bounding box center [479, 22] width 11 height 3
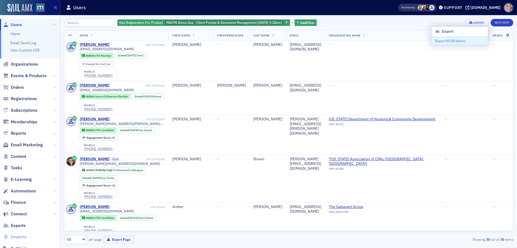
click at [459, 40] on button "Export All ( 30 Users )" at bounding box center [460, 40] width 57 height 9
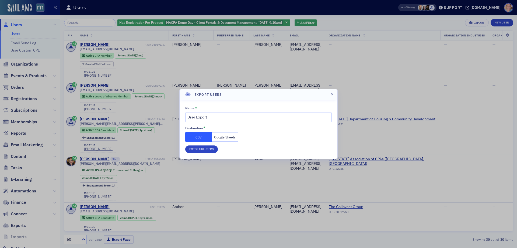
click at [229, 134] on button "Google Sheets" at bounding box center [225, 136] width 27 height 9
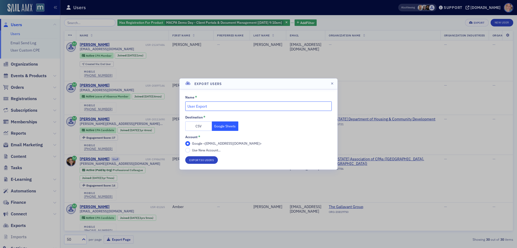
drag, startPoint x: 234, startPoint y: 105, endPoint x: 152, endPoint y: 105, distance: 82.2
click at [156, 105] on div "Export Users Name * User Export Destination * CSV Google Sheets Account * Googl…" at bounding box center [258, 124] width 517 height 248
type input "9/3 Demo Day - Client Portals and Document Mgmt."
click at [206, 161] on button "Export 30 Users" at bounding box center [201, 160] width 33 height 8
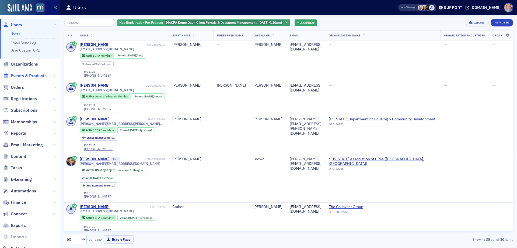
click at [30, 78] on span "Events & Products" at bounding box center [29, 76] width 36 height 6
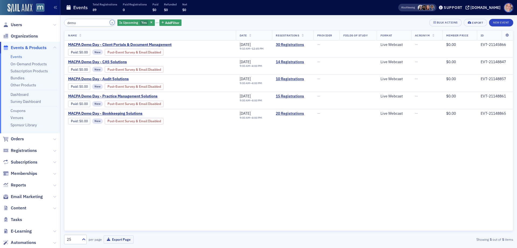
click at [110, 22] on button "×" at bounding box center [112, 22] width 5 height 5
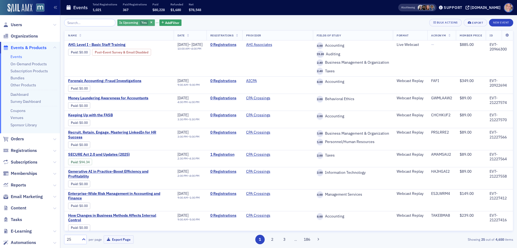
click at [133, 23] on div "Is Upcoming Yes" at bounding box center [136, 22] width 37 height 7
click at [169, 23] on input "No" at bounding box center [169, 22] width 5 height 5
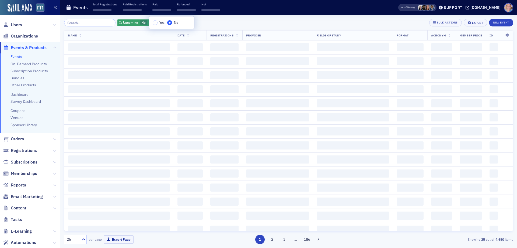
click at [210, 22] on div "Is Upcoming No Add Filter Bulk Actions Export New Event" at bounding box center [289, 23] width 450 height 8
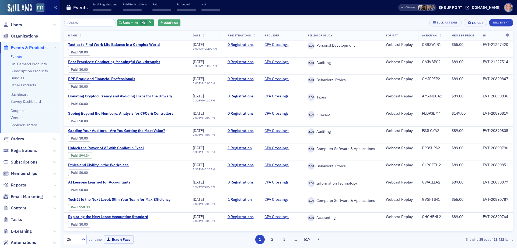
click at [158, 20] on button "Add Filter" at bounding box center [169, 22] width 22 height 7
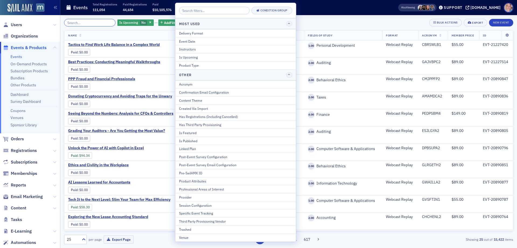
click at [82, 24] on input "search" at bounding box center [89, 23] width 51 height 8
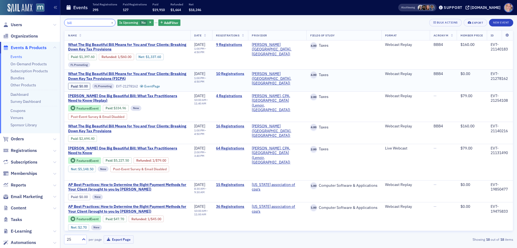
type input "bill"
click at [237, 74] on link "10 Registrations" at bounding box center [230, 73] width 28 height 5
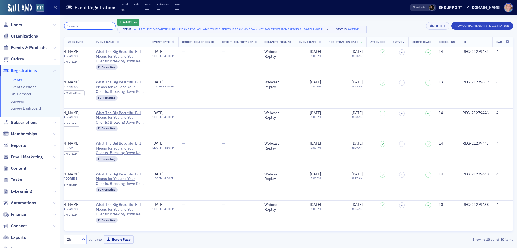
scroll to position [126, 0]
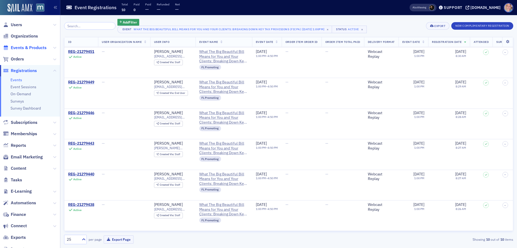
click at [23, 46] on span "Events & Products" at bounding box center [29, 48] width 36 height 6
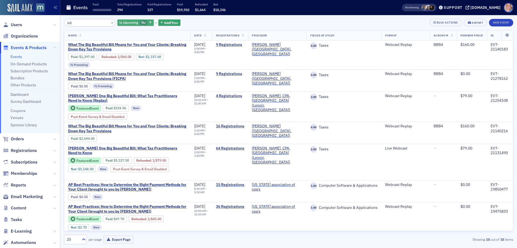
click at [141, 22] on span "No" at bounding box center [143, 22] width 4 height 4
click at [153, 23] on input "Yes" at bounding box center [154, 22] width 5 height 5
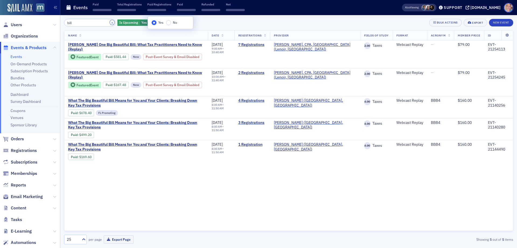
click at [110, 22] on button "×" at bounding box center [112, 22] width 5 height 5
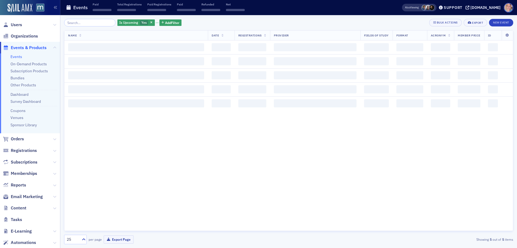
click at [233, 15] on div "Events Paid ‌ Total Registrations ‌ Paid Registrations ‌ Paid ‌ Refunded ‌ Net ‌" at bounding box center [225, 8] width 319 height 14
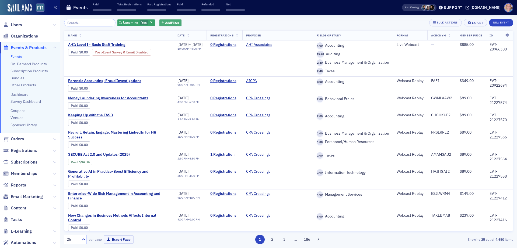
click at [165, 20] on span "Add Filter" at bounding box center [172, 22] width 14 height 5
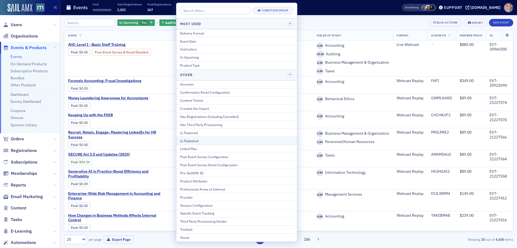
click at [212, 141] on div "Is Published" at bounding box center [236, 140] width 113 height 5
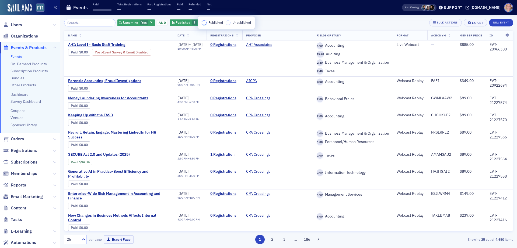
click at [205, 23] on input "Published" at bounding box center [204, 22] width 5 height 5
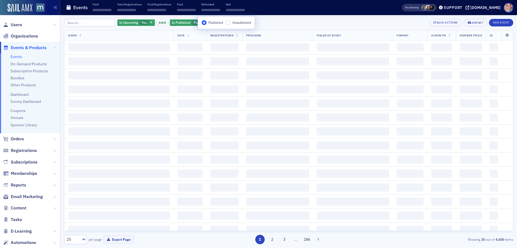
click at [264, 20] on div "Is Upcoming Yes and Is Published Published Add Filter Bulk Actions Export New E…" at bounding box center [289, 23] width 450 height 8
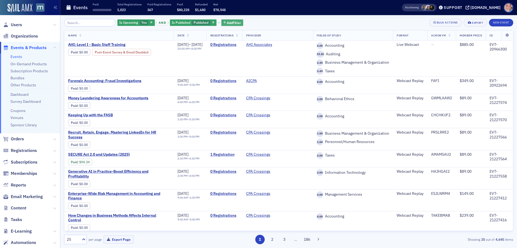
click at [227, 23] on span "Add Filter" at bounding box center [234, 22] width 14 height 5
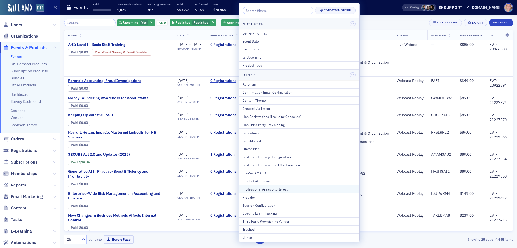
click at [277, 192] on button "Professional Areas of Interest" at bounding box center [299, 189] width 121 height 8
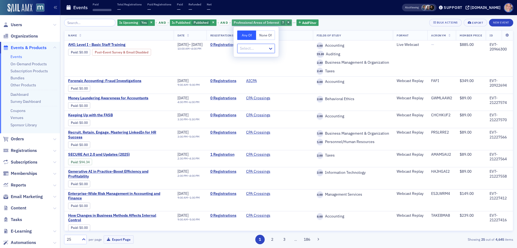
click at [288, 22] on icon "button" at bounding box center [289, 22] width 2 height 3
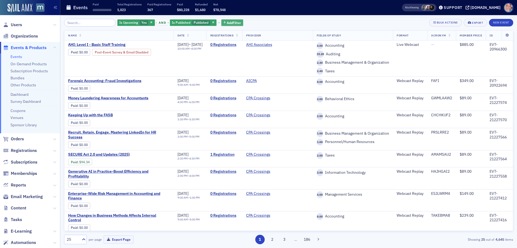
click at [228, 23] on span "Add Filter" at bounding box center [234, 22] width 14 height 5
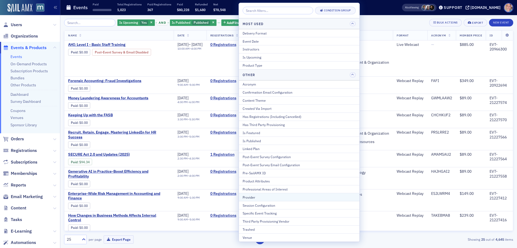
click at [255, 198] on div "Provider" at bounding box center [299, 197] width 113 height 5
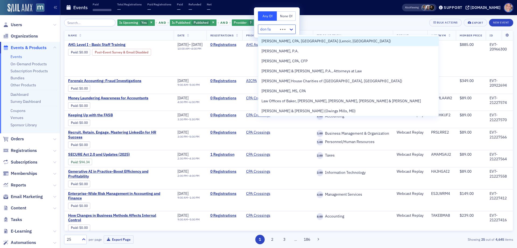
type input "don far"
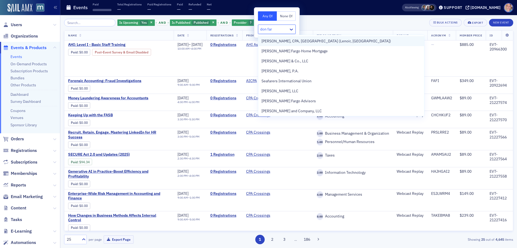
click at [320, 42] on div "Don Farmer, CPA, PA (Lenoir, NC)" at bounding box center [342, 41] width 160 height 6
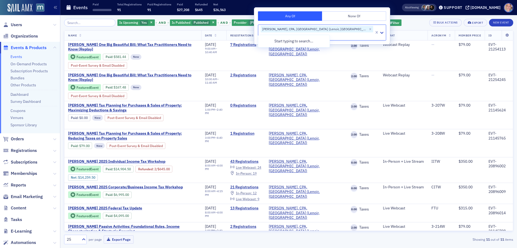
click at [352, 25] on div "Is Upcoming Yes and Is Published Published and Provider Don Farmer, CPA, PA (Le…" at bounding box center [289, 23] width 450 height 8
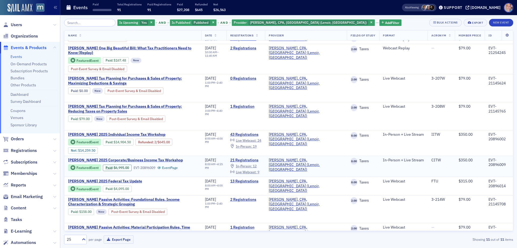
scroll to position [54, 0]
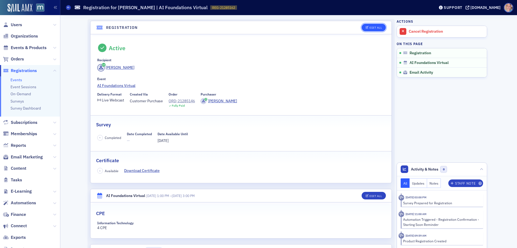
click at [366, 27] on icon "button" at bounding box center [367, 27] width 3 height 3
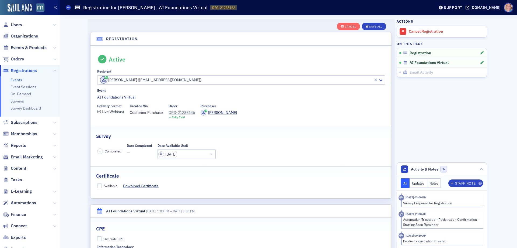
scroll to position [14, 0]
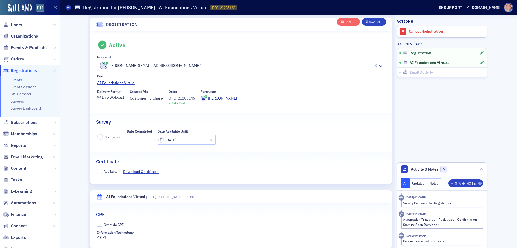
drag, startPoint x: 98, startPoint y: 171, endPoint x: 96, endPoint y: 204, distance: 33.5
click at [98, 171] on input "Available" at bounding box center [99, 171] width 5 height 5
checkbox input "true"
click at [97, 225] on input "Override CPE" at bounding box center [99, 224] width 5 height 5
checkbox input "true"
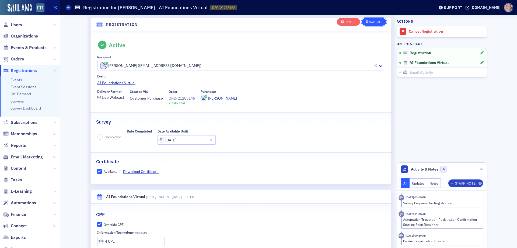
click at [370, 21] on div "Save All" at bounding box center [376, 21] width 13 height 3
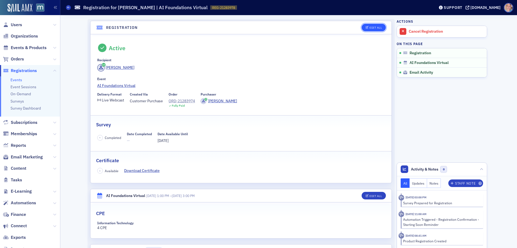
click at [366, 26] on icon "button" at bounding box center [367, 27] width 3 height 3
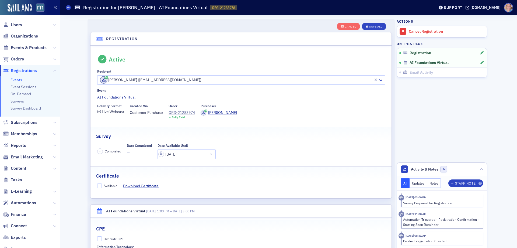
scroll to position [14, 0]
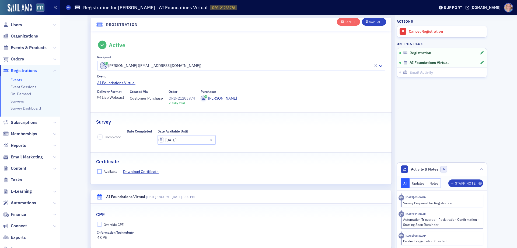
click at [99, 169] on input "Available" at bounding box center [99, 171] width 5 height 5
checkbox input "true"
drag, startPoint x: 98, startPoint y: 225, endPoint x: 208, endPoint y: 203, distance: 112.4
click at [98, 225] on input "Override CPE" at bounding box center [99, 224] width 5 height 5
checkbox input "true"
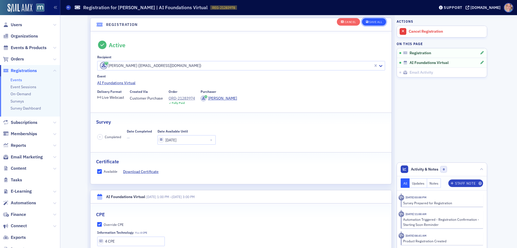
click at [372, 22] on div "Save All" at bounding box center [376, 21] width 13 height 3
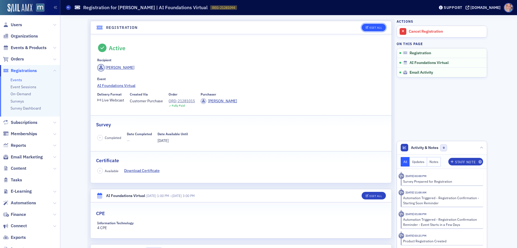
click at [367, 27] on span "Edit All" at bounding box center [374, 27] width 16 height 3
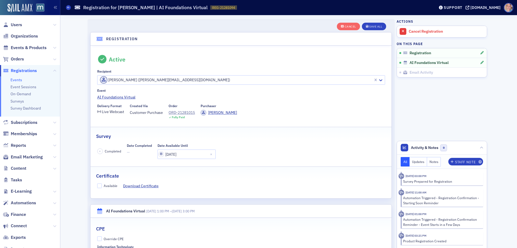
scroll to position [14, 0]
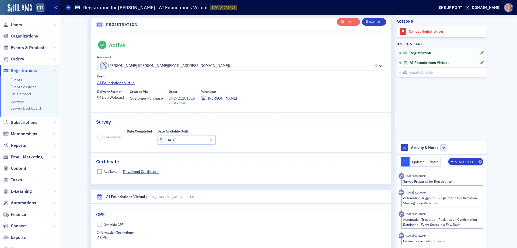
click at [97, 171] on input "Available" at bounding box center [99, 171] width 5 height 5
checkbox input "true"
click at [97, 223] on input "Override CPE" at bounding box center [99, 224] width 5 height 5
checkbox input "true"
click at [374, 20] on div "Save All" at bounding box center [376, 21] width 13 height 3
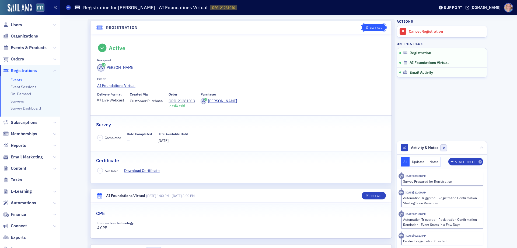
click at [366, 28] on icon "button" at bounding box center [367, 27] width 3 height 3
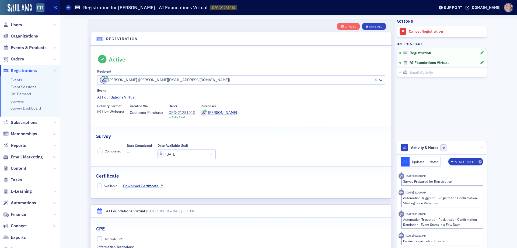
scroll to position [14, 0]
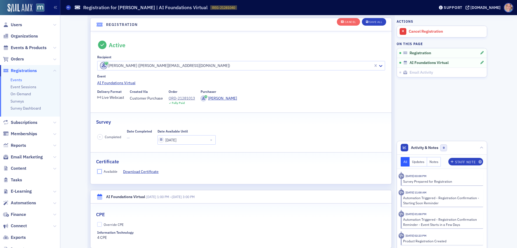
click at [98, 171] on input "Available" at bounding box center [99, 171] width 5 height 5
checkbox input "true"
click at [97, 223] on input "Override CPE" at bounding box center [99, 224] width 5 height 5
checkbox input "true"
click at [375, 23] on div "Save All" at bounding box center [376, 21] width 13 height 3
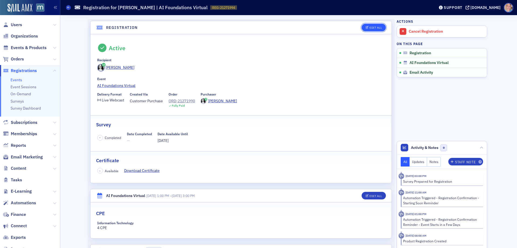
click at [370, 26] on div "Edit All" at bounding box center [376, 27] width 12 height 3
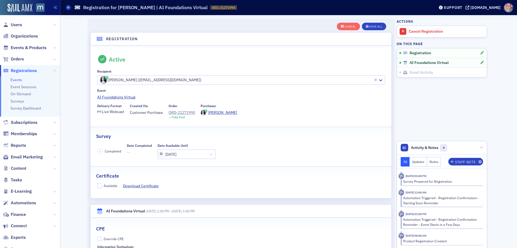
scroll to position [14, 0]
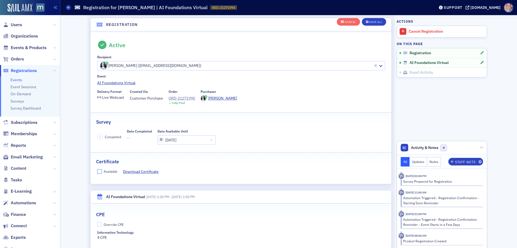
click at [98, 171] on input "Available" at bounding box center [99, 171] width 5 height 5
checkbox input "true"
drag, startPoint x: 97, startPoint y: 226, endPoint x: 116, endPoint y: 219, distance: 20.6
click at [97, 226] on input "Override CPE" at bounding box center [99, 224] width 5 height 5
checkbox input "true"
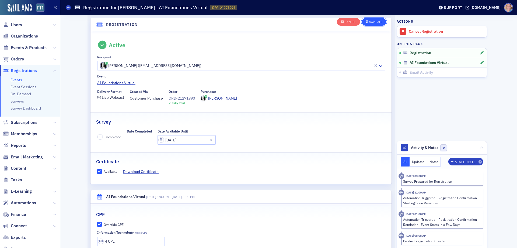
click at [374, 21] on div "Save All" at bounding box center [376, 21] width 13 height 3
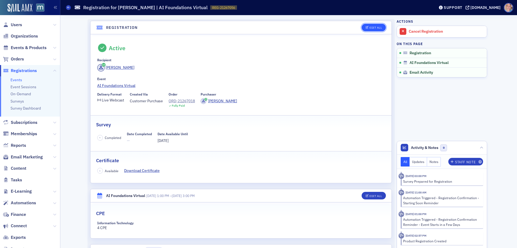
click at [370, 29] on div "Edit All" at bounding box center [376, 27] width 12 height 3
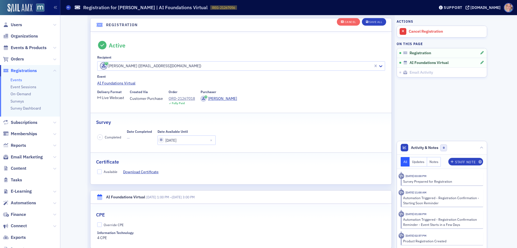
scroll to position [14, 0]
click at [97, 171] on input "Available" at bounding box center [99, 171] width 5 height 5
checkbox input "true"
click at [97, 224] on input "Override CPE" at bounding box center [99, 224] width 5 height 5
checkbox input "true"
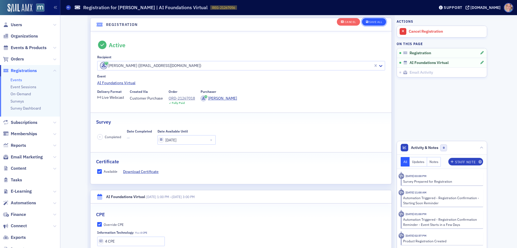
click at [373, 20] on div "Save All" at bounding box center [376, 21] width 13 height 3
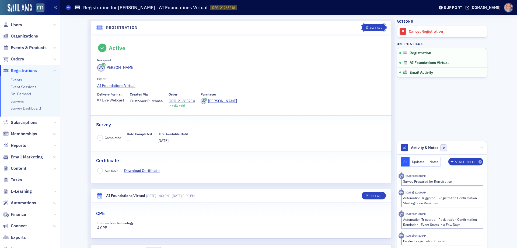
drag, startPoint x: 368, startPoint y: 26, endPoint x: 269, endPoint y: 50, distance: 102.2
click at [370, 26] on div "Edit All" at bounding box center [376, 27] width 12 height 3
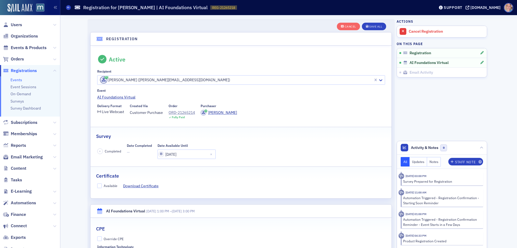
scroll to position [14, 0]
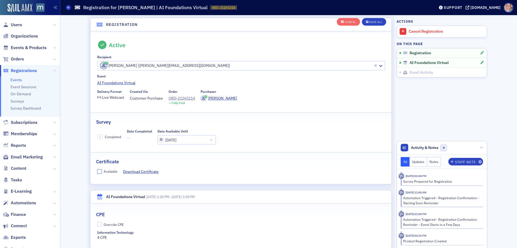
click at [97, 171] on input "Available" at bounding box center [99, 171] width 5 height 5
checkbox input "true"
click at [97, 224] on input "Override CPE" at bounding box center [99, 224] width 5 height 5
checkbox input "true"
click at [371, 20] on div "Save All" at bounding box center [376, 21] width 13 height 3
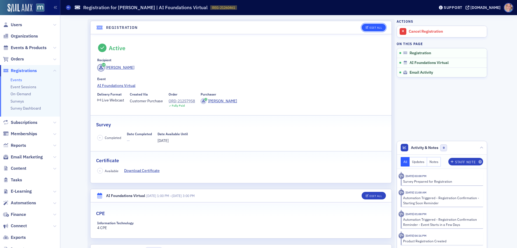
click at [375, 29] on div "Edit All" at bounding box center [376, 27] width 12 height 3
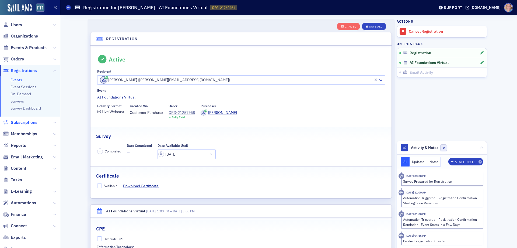
scroll to position [14, 0]
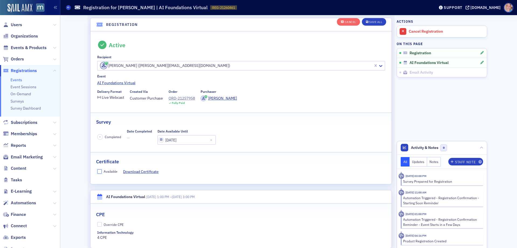
click at [98, 171] on input "Available" at bounding box center [99, 171] width 5 height 5
checkbox input "true"
click at [97, 225] on input "Override CPE" at bounding box center [99, 224] width 5 height 5
checkbox input "true"
click at [374, 21] on div "Save All" at bounding box center [376, 21] width 13 height 3
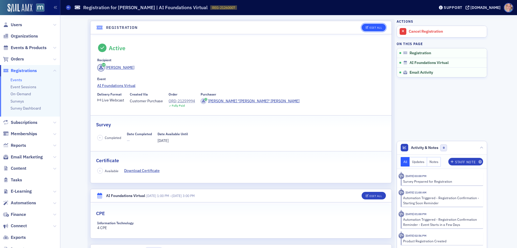
click at [371, 27] on div "Edit All" at bounding box center [376, 27] width 12 height 3
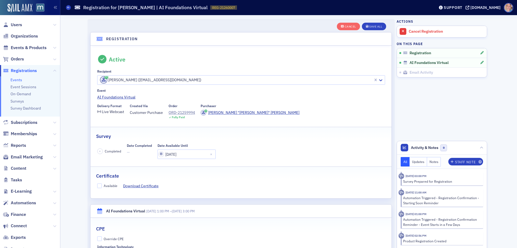
scroll to position [14, 0]
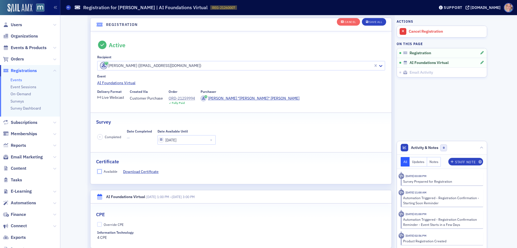
click at [97, 171] on input "Available" at bounding box center [99, 171] width 5 height 5
checkbox input "true"
click at [97, 224] on input "Override CPE" at bounding box center [99, 224] width 5 height 5
checkbox input "true"
click at [370, 20] on div "Save All" at bounding box center [376, 21] width 13 height 3
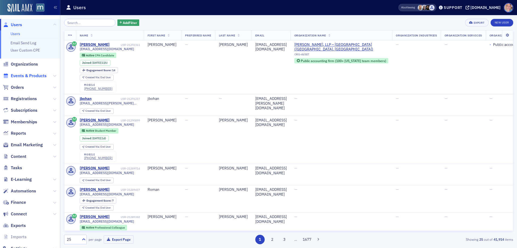
click at [26, 73] on span "Events & Products" at bounding box center [29, 76] width 36 height 6
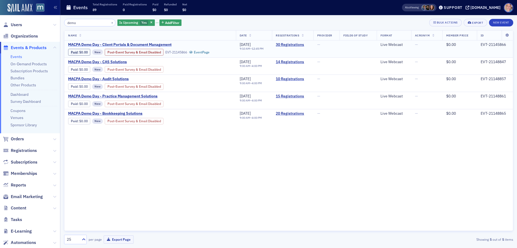
type input "demo"
click at [132, 43] on span "MACPA Demo Day - Client Portals & Document Management" at bounding box center [119, 44] width 103 height 5
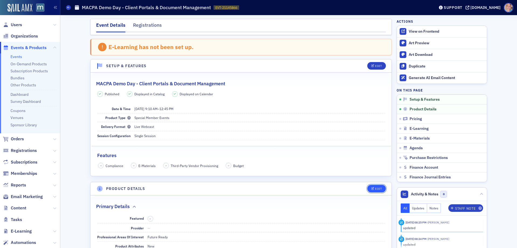
click at [379, 190] on button "Edit" at bounding box center [377, 189] width 19 height 8
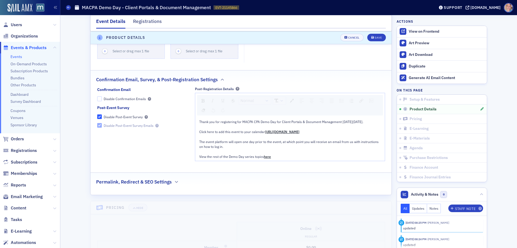
scroll to position [770, 0]
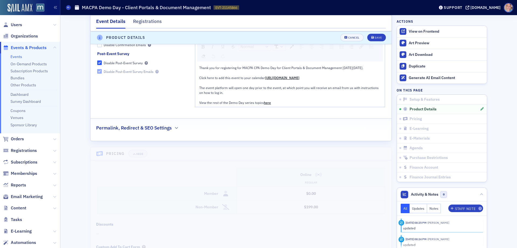
click at [172, 131] on div "Permalink, Redirect & SEO Settings" at bounding box center [241, 125] width 290 height 13
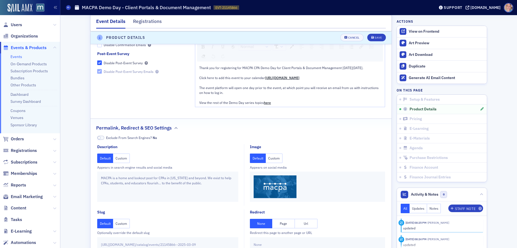
scroll to position [851, 0]
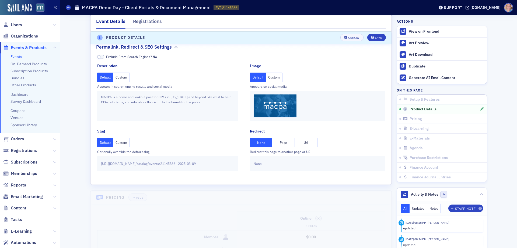
click at [308, 147] on button "Url" at bounding box center [306, 142] width 23 height 9
click at [288, 167] on input "text" at bounding box center [318, 163] width 128 height 9
paste input "[URL][DOMAIN_NAME][DATE]"
type input "[URL][DOMAIN_NAME][DATE]"
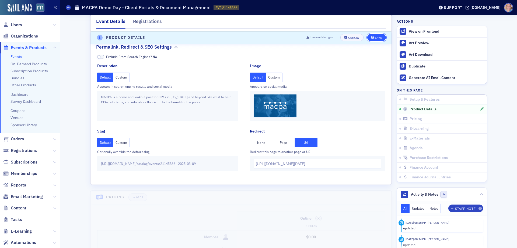
scroll to position [0, 0]
click at [379, 36] on div "Save" at bounding box center [378, 37] width 7 height 3
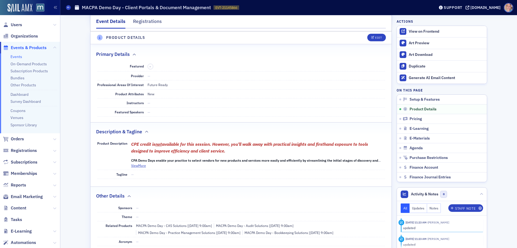
scroll to position [150, 0]
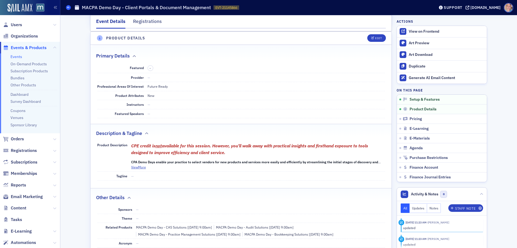
click at [70, 7] on span at bounding box center [68, 7] width 5 height 5
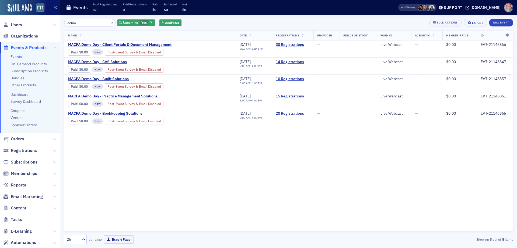
click at [13, 58] on link "Events" at bounding box center [17, 56] width 12 height 5
click at [141, 24] on span "Yes" at bounding box center [143, 22] width 5 height 4
click at [170, 24] on input "No" at bounding box center [169, 22] width 5 height 5
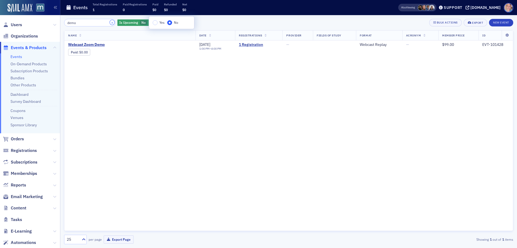
click at [110, 24] on button "×" at bounding box center [112, 22] width 5 height 5
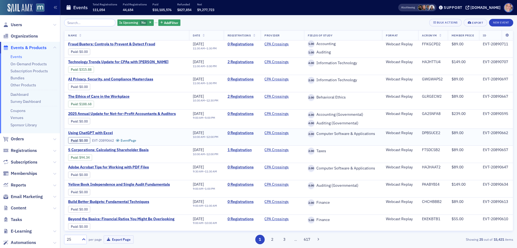
scroll to position [243, 0]
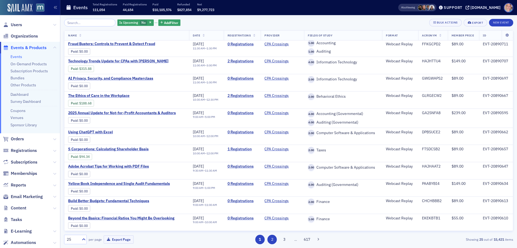
click at [272, 237] on button "2" at bounding box center [272, 238] width 9 height 9
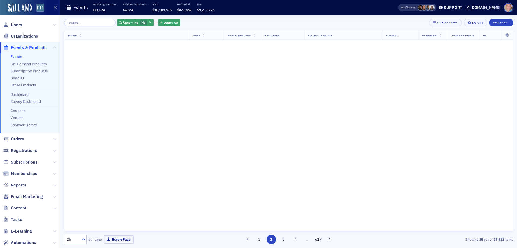
scroll to position [0, 0]
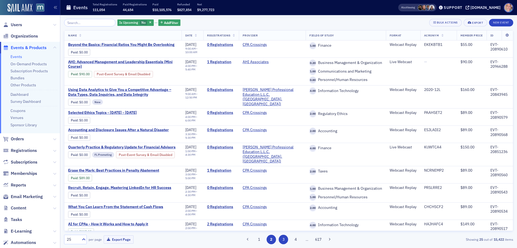
click at [287, 240] on button "3" at bounding box center [283, 238] width 9 height 9
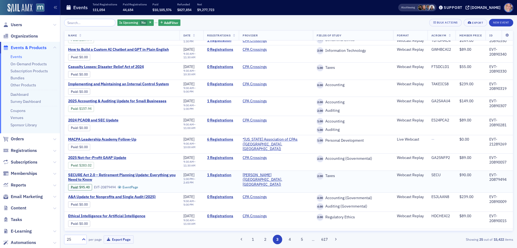
scroll to position [108, 0]
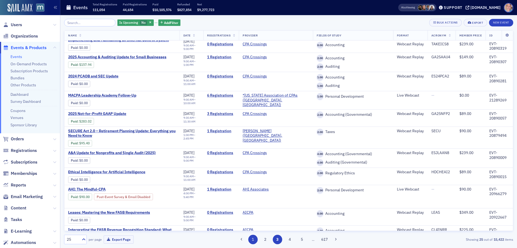
click at [253, 242] on button "1" at bounding box center [252, 238] width 9 height 9
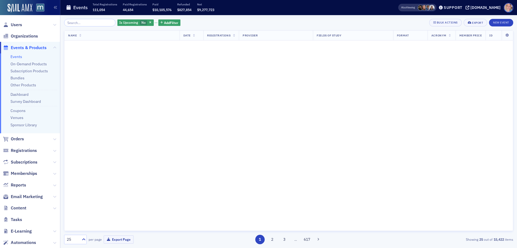
scroll to position [0, 0]
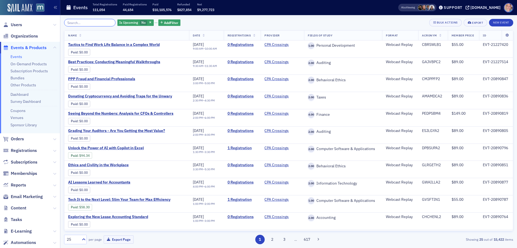
click at [74, 24] on input "search" at bounding box center [89, 23] width 51 height 8
click at [167, 23] on span "Add Filter" at bounding box center [171, 22] width 14 height 5
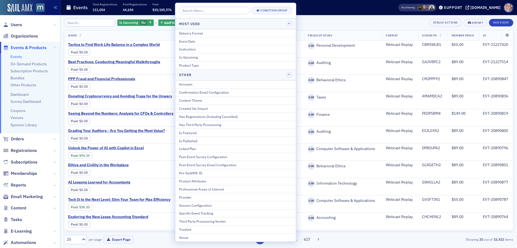
click at [195, 197] on div "Provider" at bounding box center [235, 197] width 113 height 5
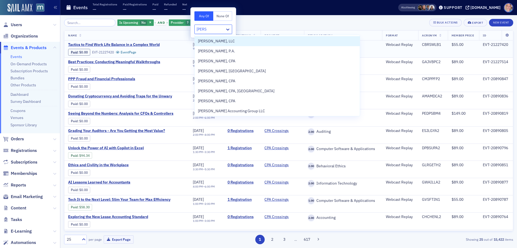
type input "[PERSON_NAME]"
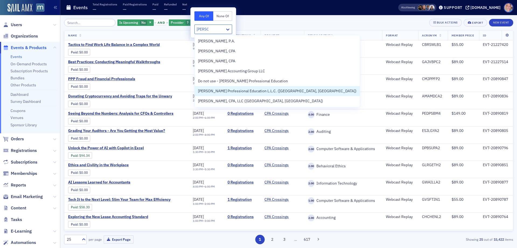
click at [241, 92] on span "[PERSON_NAME] Professional Education L.L.C. ([GEOGRAPHIC_DATA], [GEOGRAPHIC_DAT…" at bounding box center [277, 91] width 159 height 6
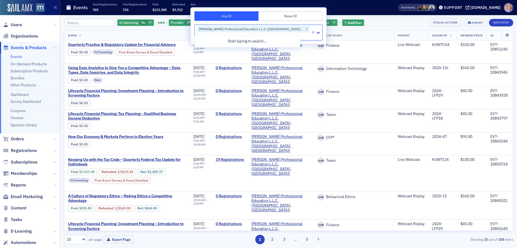
click at [337, 23] on div "Is Upcoming No and Provider [PERSON_NAME] Professional Education L.L.C. ([GEOGR…" at bounding box center [289, 23] width 450 height 8
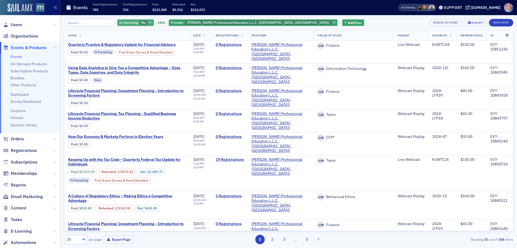
click at [123, 19] on div "Is Upcoming No" at bounding box center [136, 22] width 36 height 7
click at [159, 24] on span "Yes" at bounding box center [160, 22] width 5 height 4
click at [157, 24] on input "Yes" at bounding box center [154, 22] width 5 height 5
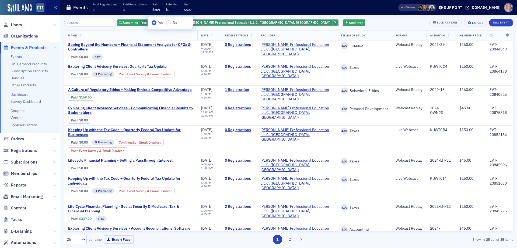
click at [334, 23] on icon "button" at bounding box center [335, 22] width 2 height 3
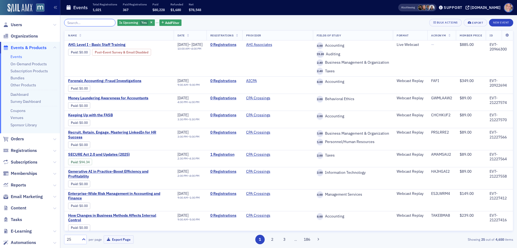
click at [83, 23] on input "search" at bounding box center [89, 23] width 51 height 8
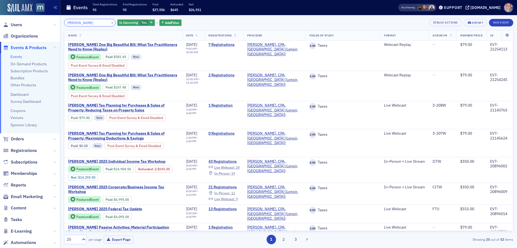
type input "[PERSON_NAME]"
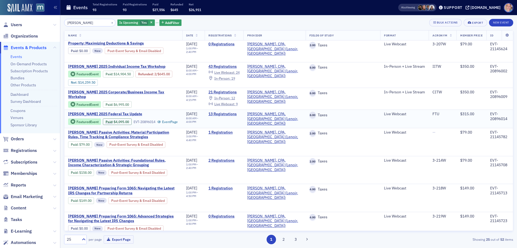
scroll to position [108, 0]
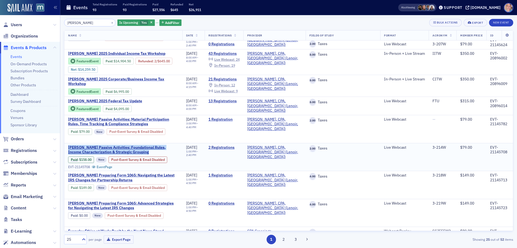
drag, startPoint x: 67, startPoint y: 144, endPoint x: 166, endPoint y: 153, distance: 99.2
click at [166, 153] on td "[PERSON_NAME] Passive Activities: Foundational Rules, Income Characterization &…" at bounding box center [123, 157] width 118 height 28
copy span "[PERSON_NAME] Passive Activities: Foundational Rules, Income Characterization &…"
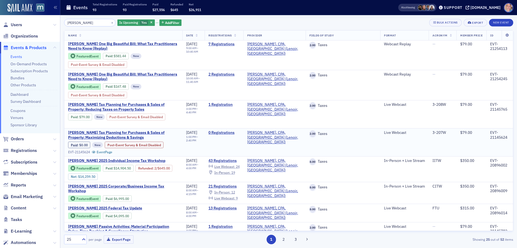
scroll to position [0, 0]
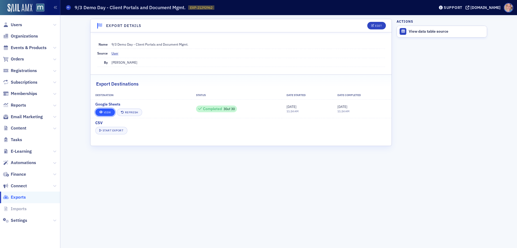
click at [106, 112] on link "View" at bounding box center [105, 112] width 20 height 8
